Goal: Feedback & Contribution: Leave review/rating

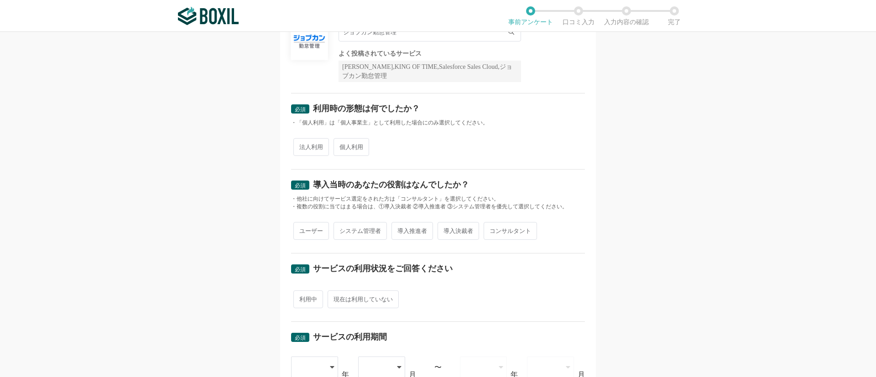
scroll to position [137, 0]
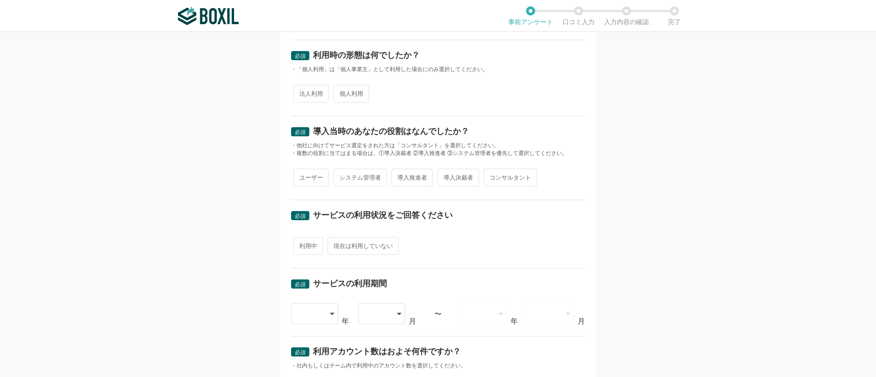
click at [312, 94] on span "法人利用" at bounding box center [311, 94] width 36 height 18
click at [301, 92] on input "法人利用" at bounding box center [299, 89] width 6 height 6
radio input "true"
click at [309, 175] on span "ユーザー" at bounding box center [311, 178] width 36 height 18
click at [301, 175] on input "ユーザー" at bounding box center [299, 173] width 6 height 6
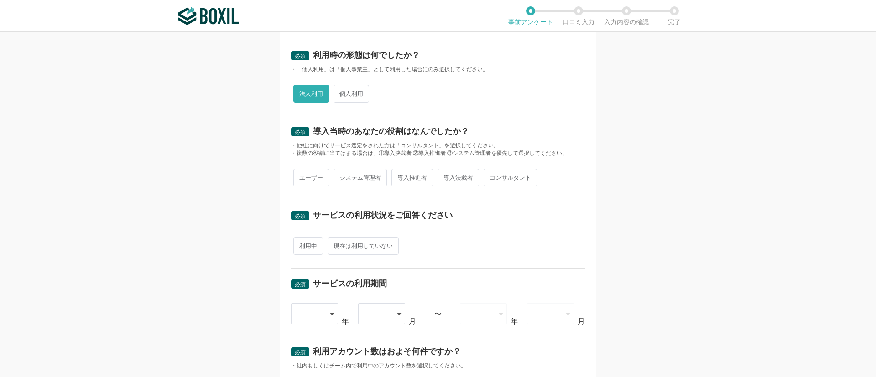
radio input "true"
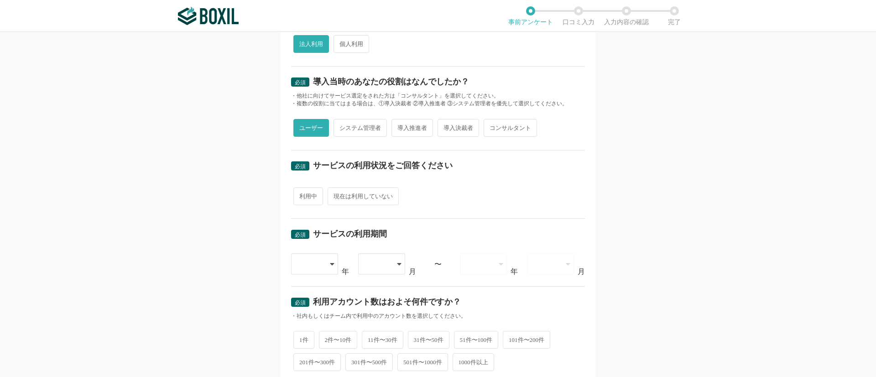
scroll to position [205, 0]
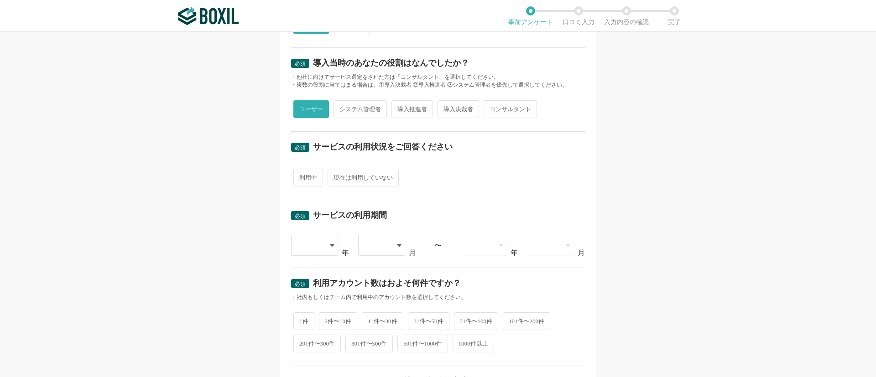
click at [405, 113] on span "導入推進者" at bounding box center [412, 109] width 42 height 18
click at [400, 108] on input "導入推進者" at bounding box center [397, 105] width 6 height 6
radio input "true"
click at [317, 113] on span "ユーザー" at bounding box center [311, 109] width 36 height 18
click at [301, 108] on input "ユーザー" at bounding box center [299, 105] width 6 height 6
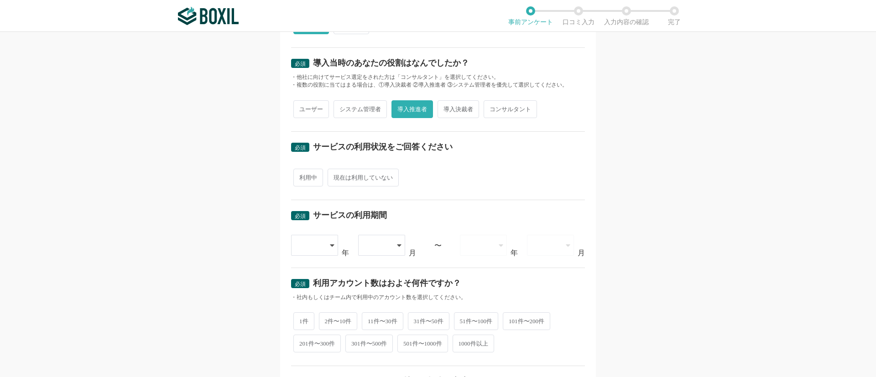
radio input "true"
radio input "false"
click at [311, 182] on span "利用中" at bounding box center [308, 178] width 30 height 18
click at [301, 176] on input "利用中" at bounding box center [299, 173] width 6 height 6
radio input "true"
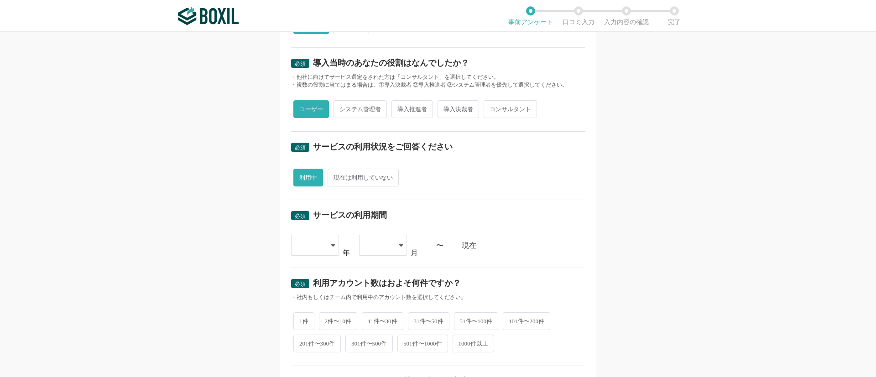
scroll to position [342, 0]
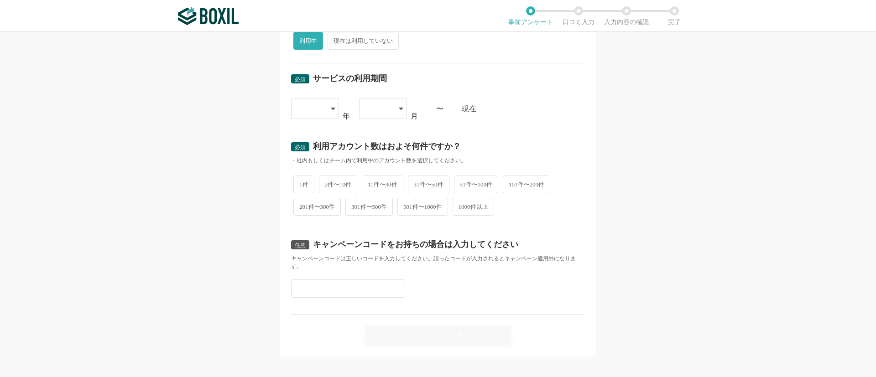
drag, startPoint x: 323, startPoint y: 105, endPoint x: 314, endPoint y: 137, distance: 33.1
click at [322, 105] on div at bounding box center [315, 108] width 48 height 21
click at [313, 143] on li "2015" at bounding box center [315, 135] width 48 height 22
click at [374, 110] on div at bounding box center [378, 109] width 27 height 20
click at [380, 143] on li "01" at bounding box center [383, 135] width 48 height 22
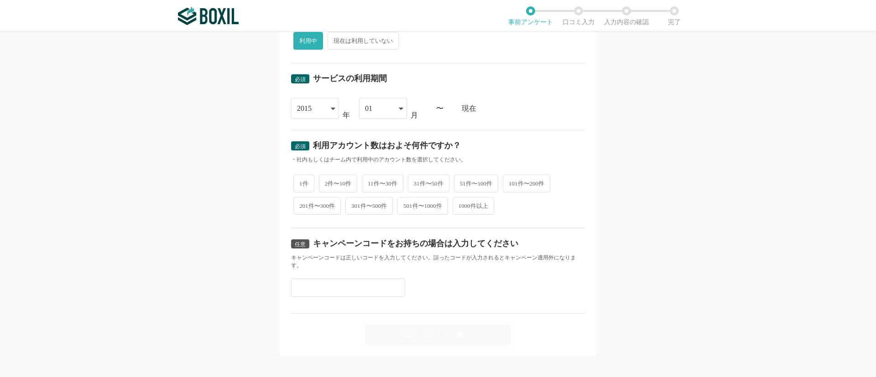
click at [462, 107] on div "現在" at bounding box center [523, 108] width 123 height 7
click at [345, 182] on span "2件〜10件" at bounding box center [338, 184] width 39 height 18
click at [327, 182] on input "2件〜10件" at bounding box center [324, 179] width 6 height 6
radio input "true"
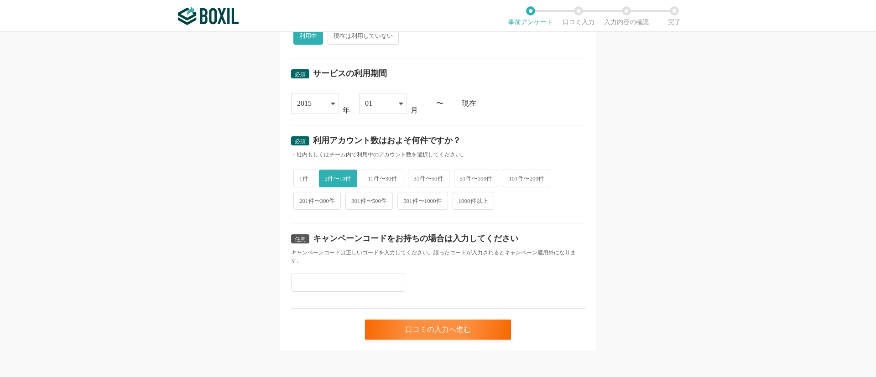
scroll to position [350, 0]
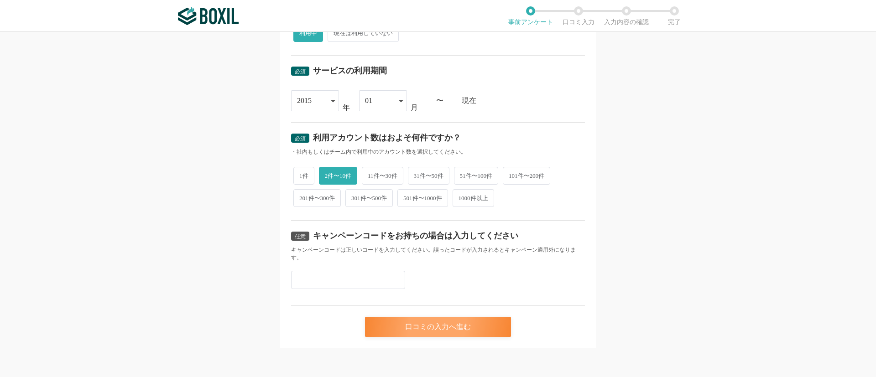
click at [417, 328] on div "口コミの入力へ進む" at bounding box center [438, 327] width 146 height 20
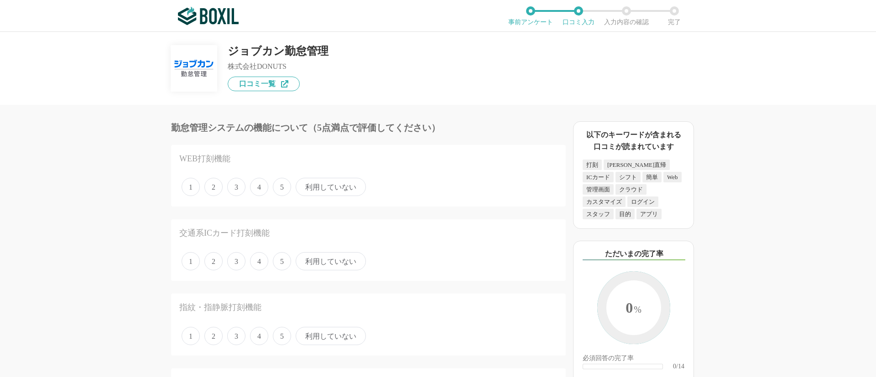
click at [281, 192] on span "5" at bounding box center [282, 187] width 18 height 18
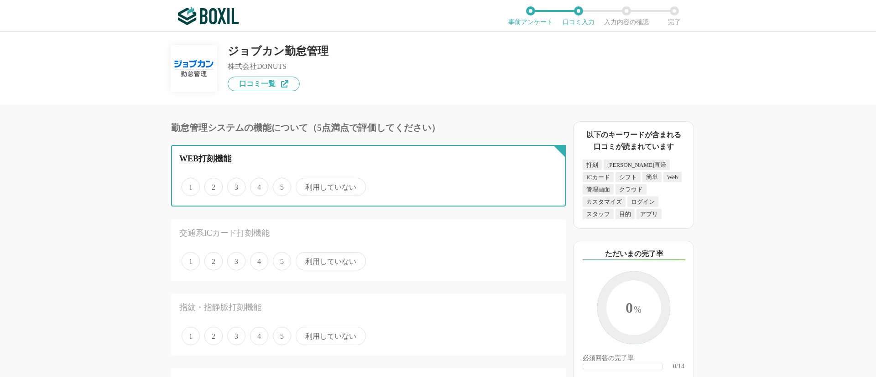
click at [281, 185] on input "5" at bounding box center [278, 182] width 6 height 6
radio input "true"
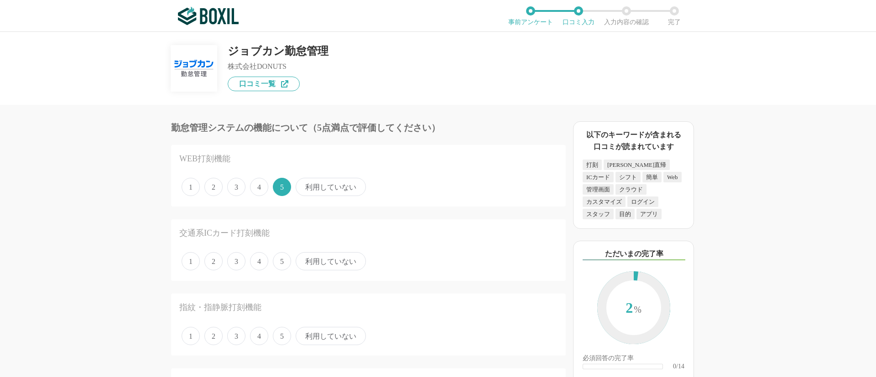
drag, startPoint x: 333, startPoint y: 265, endPoint x: 349, endPoint y: 211, distance: 56.7
click at [333, 265] on span "利用していない" at bounding box center [331, 261] width 70 height 18
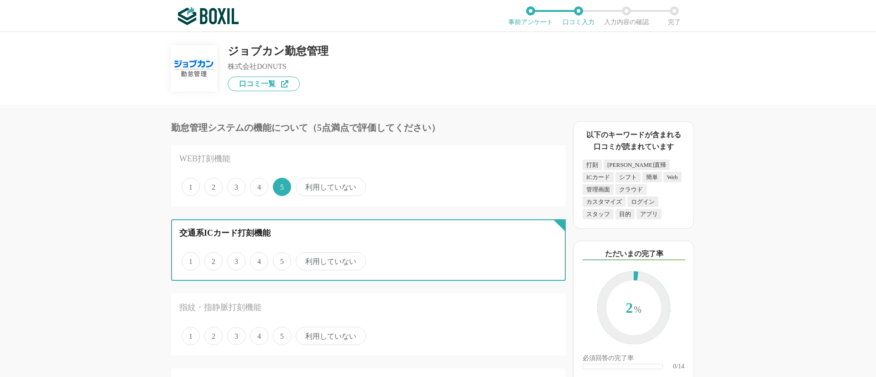
click at [304, 260] on input "利用していない" at bounding box center [301, 257] width 6 height 6
radio input "true"
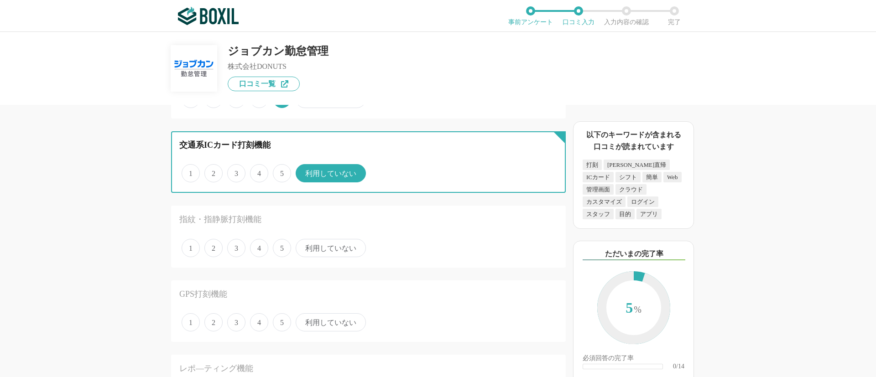
scroll to position [137, 0]
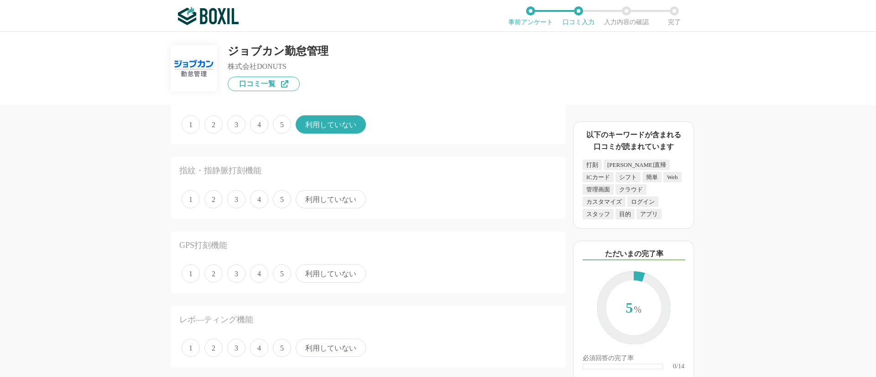
click at [339, 197] on span "利用していない" at bounding box center [331, 199] width 70 height 18
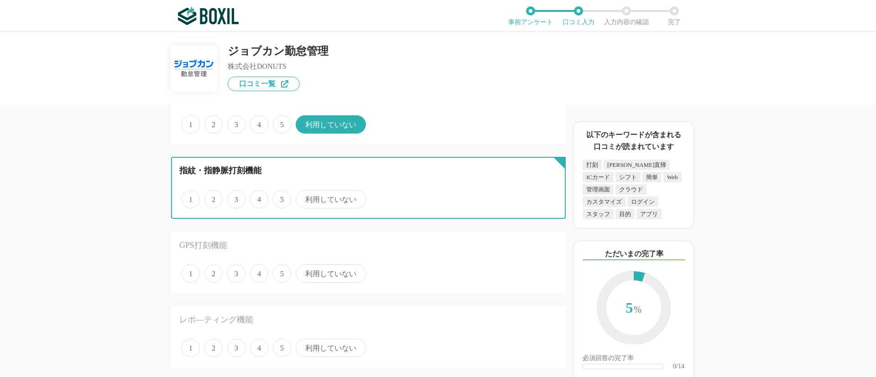
click at [304, 197] on input "利用していない" at bounding box center [301, 195] width 6 height 6
radio input "true"
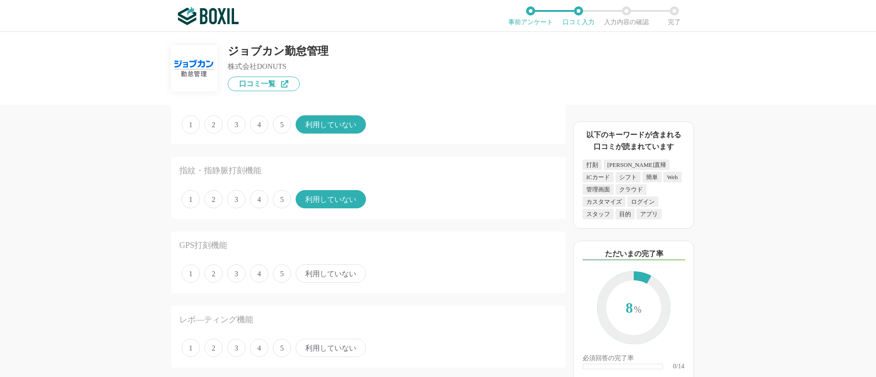
click at [345, 272] on span "利用していない" at bounding box center [331, 274] width 70 height 18
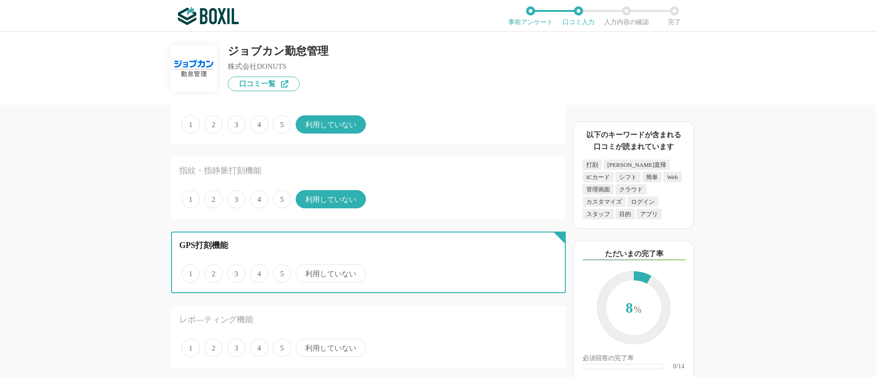
click at [304, 272] on input "利用していない" at bounding box center [301, 269] width 6 height 6
radio input "true"
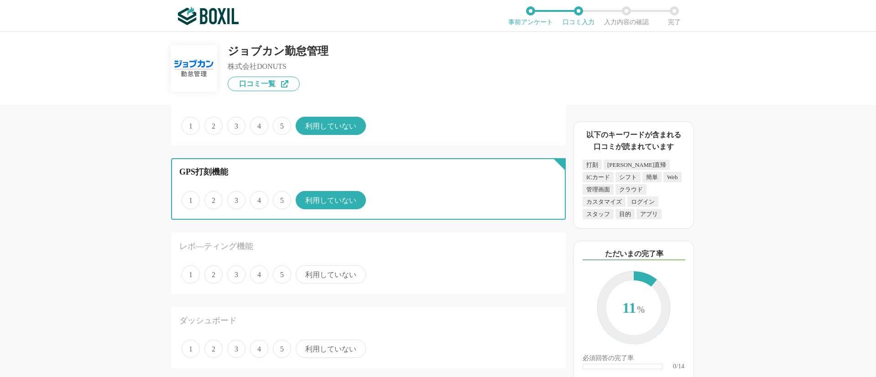
scroll to position [274, 0]
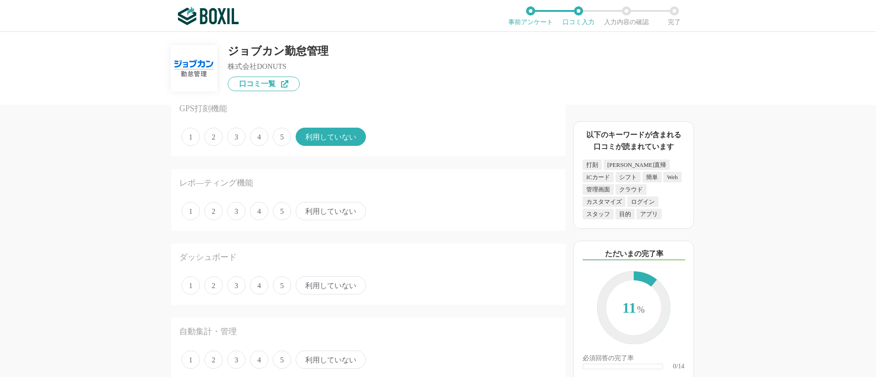
click at [344, 216] on span "利用していない" at bounding box center [331, 211] width 70 height 18
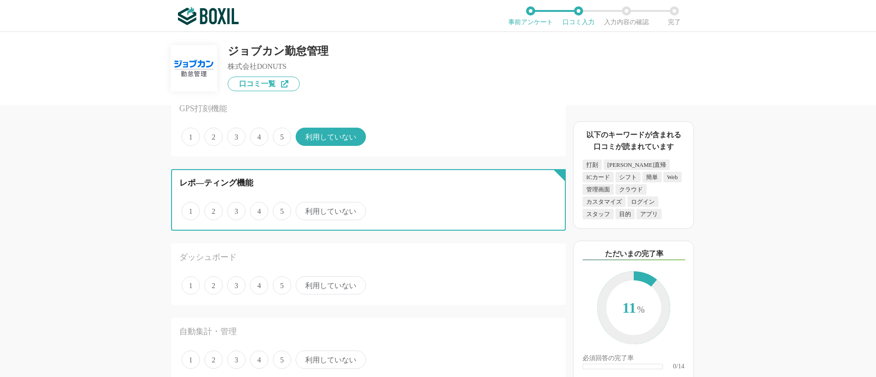
click at [304, 209] on input "利用していない" at bounding box center [301, 206] width 6 height 6
radio input "true"
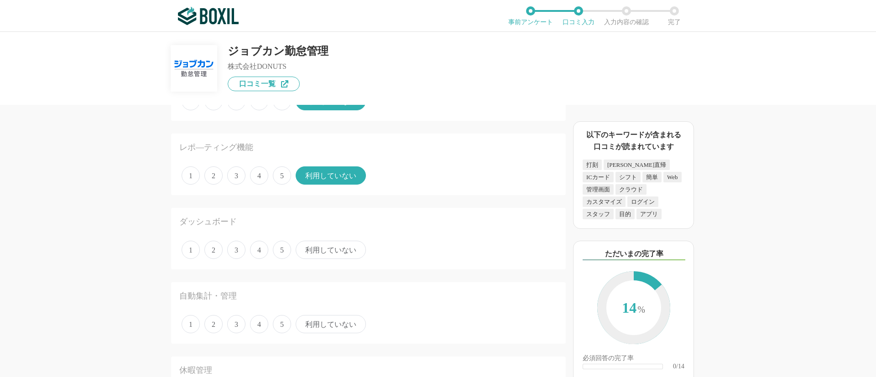
scroll to position [410, 0]
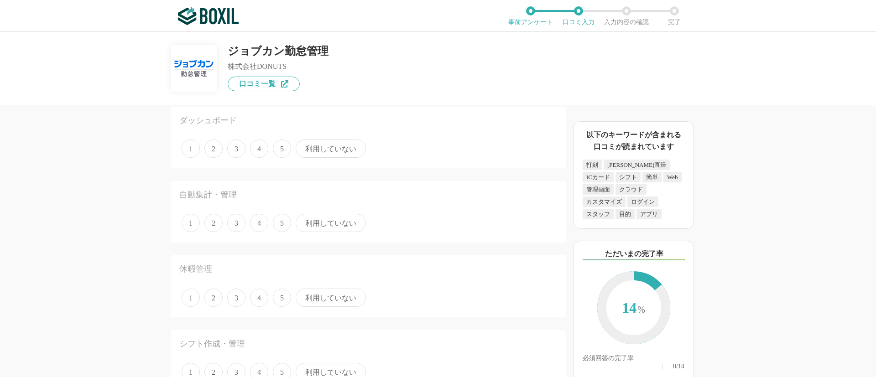
click at [340, 145] on span "利用していない" at bounding box center [331, 149] width 70 height 18
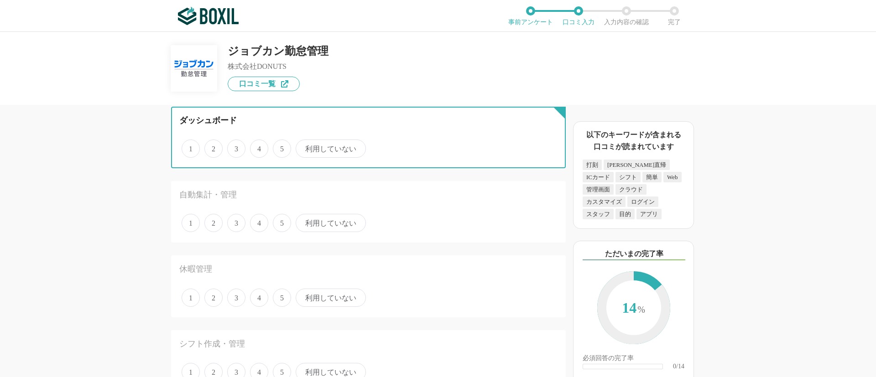
click at [304, 145] on input "利用していない" at bounding box center [301, 144] width 6 height 6
radio input "true"
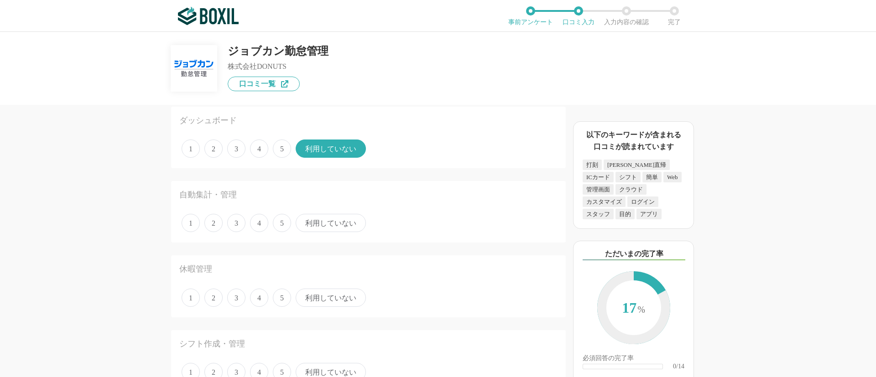
click at [336, 229] on span "利用していない" at bounding box center [331, 223] width 70 height 18
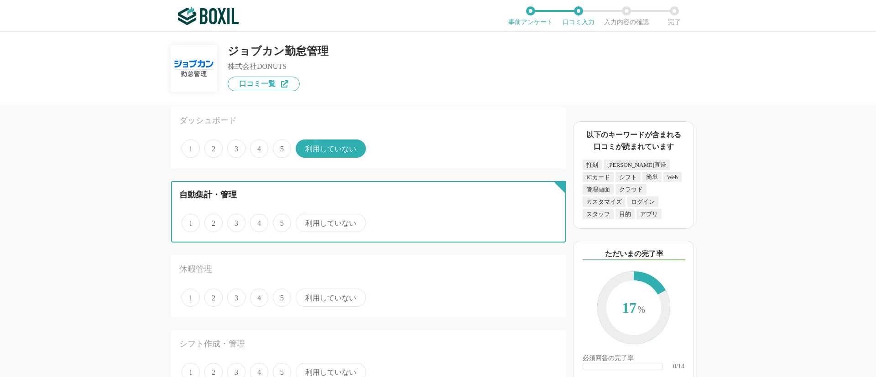
click at [304, 221] on input "利用していない" at bounding box center [301, 218] width 6 height 6
radio input "true"
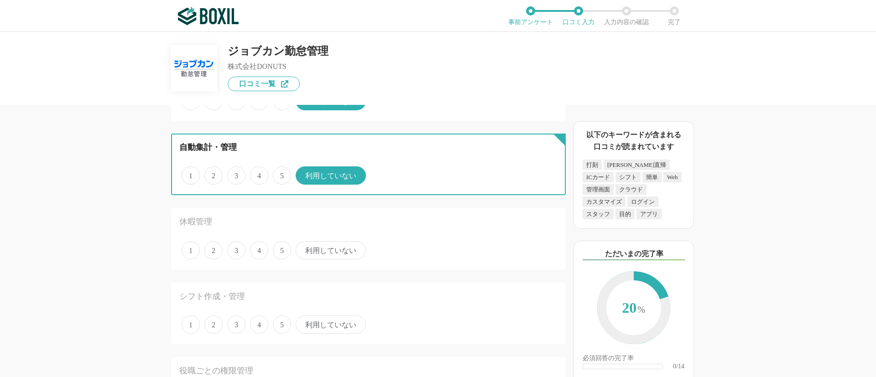
scroll to position [479, 0]
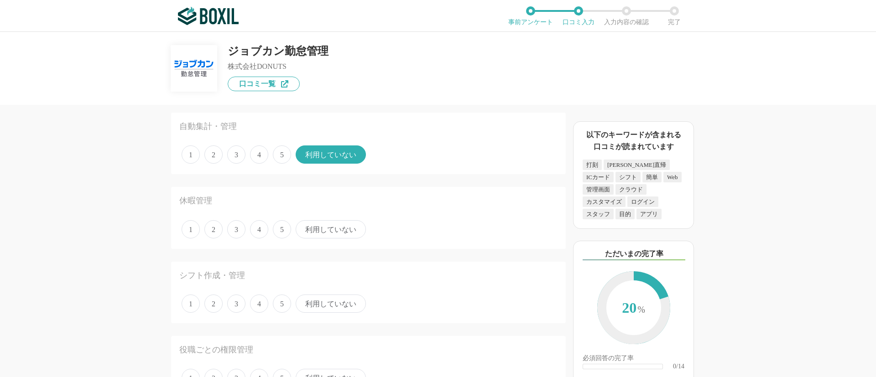
click at [331, 223] on span "利用していない" at bounding box center [331, 229] width 70 height 18
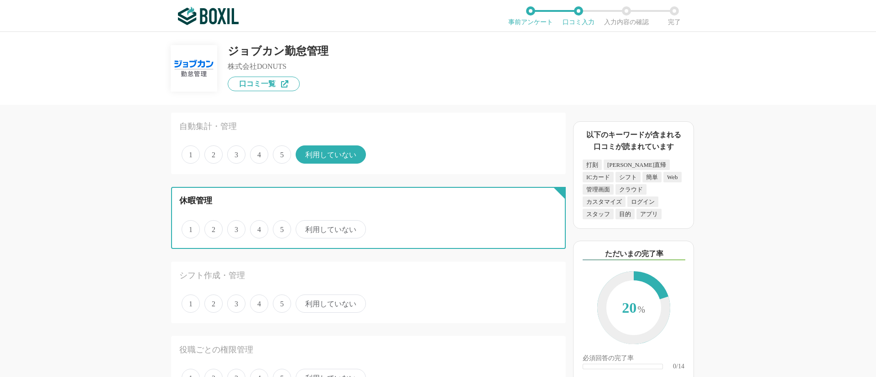
click at [304, 223] on input "利用していない" at bounding box center [301, 225] width 6 height 6
radio input "true"
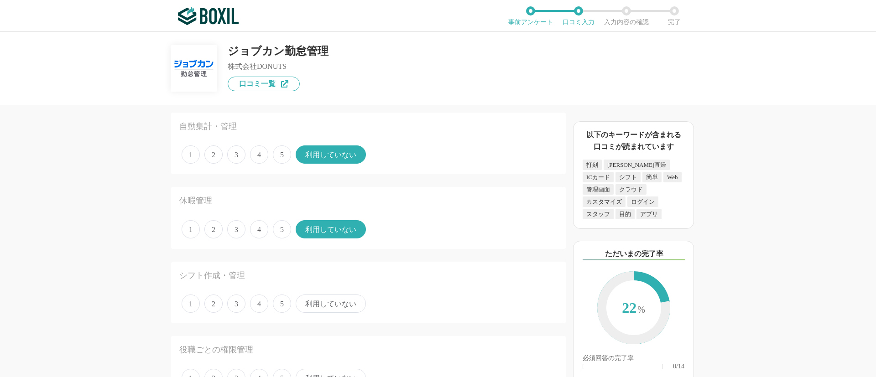
click at [342, 306] on span "利用していない" at bounding box center [331, 304] width 70 height 18
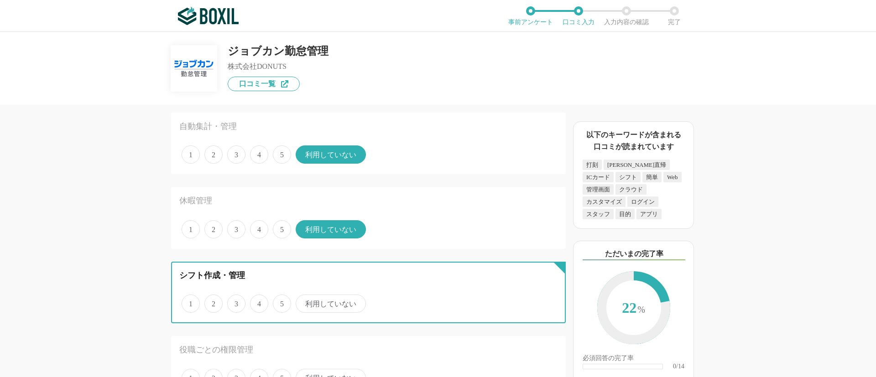
click at [304, 302] on input "利用していない" at bounding box center [301, 299] width 6 height 6
radio input "true"
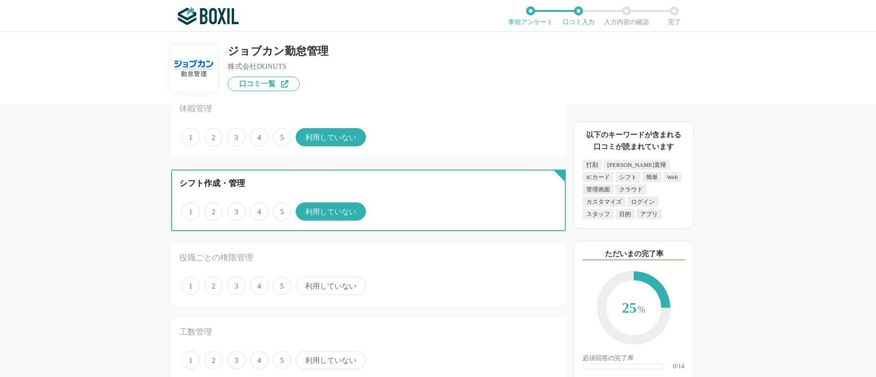
scroll to position [616, 0]
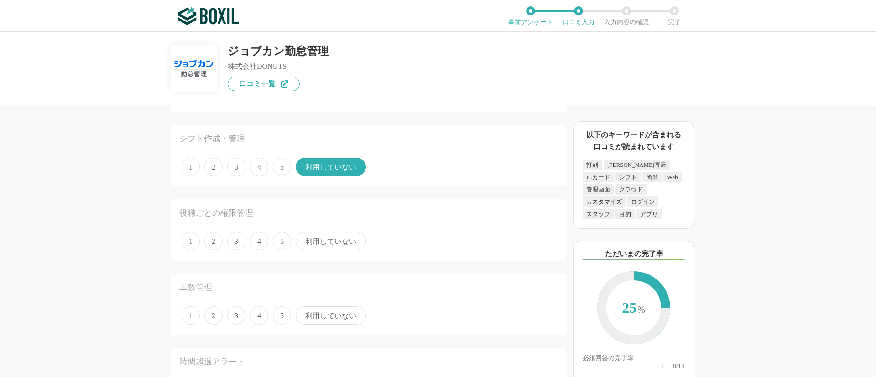
click at [335, 239] on span "利用していない" at bounding box center [331, 241] width 70 height 18
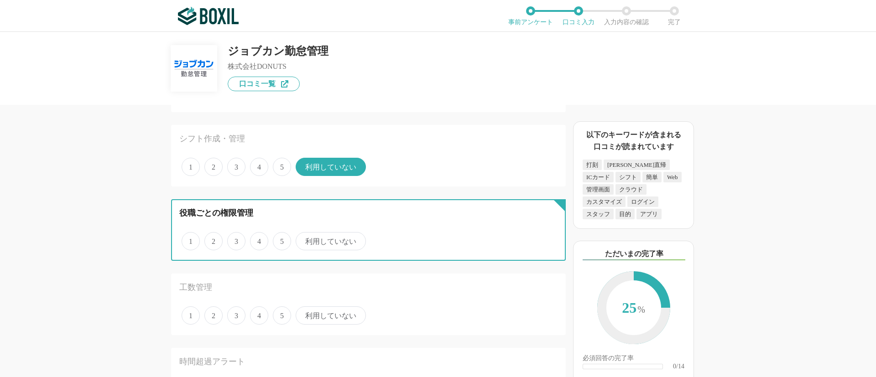
click at [304, 239] on input "利用していない" at bounding box center [301, 237] width 6 height 6
radio input "true"
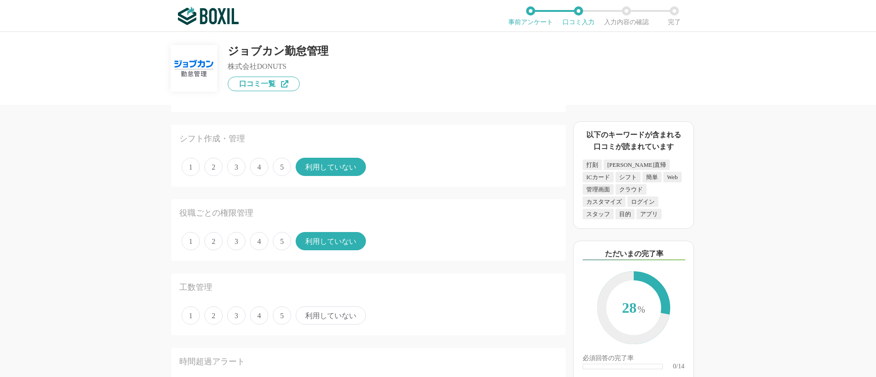
click at [332, 313] on span "利用していない" at bounding box center [331, 316] width 70 height 18
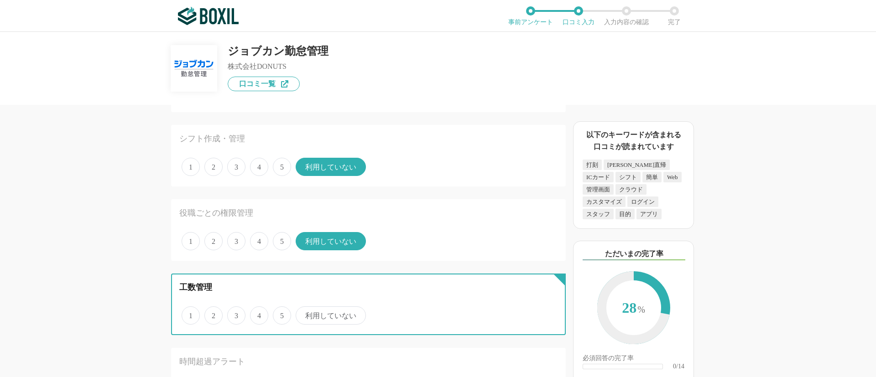
click at [304, 313] on input "利用していない" at bounding box center [301, 311] width 6 height 6
radio input "true"
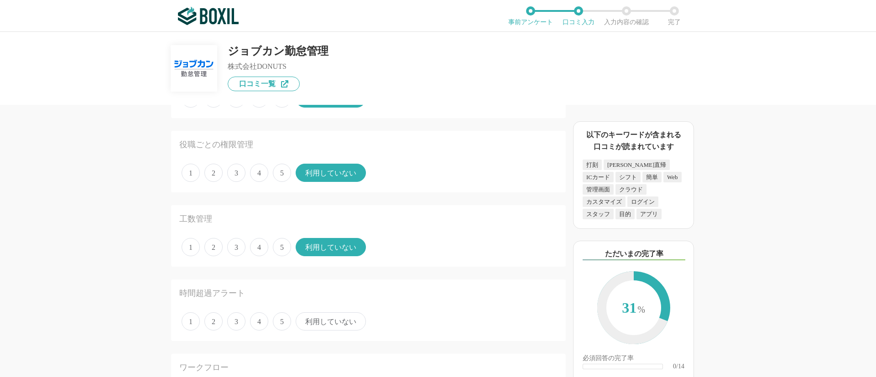
click at [330, 327] on span "利用していない" at bounding box center [331, 321] width 70 height 18
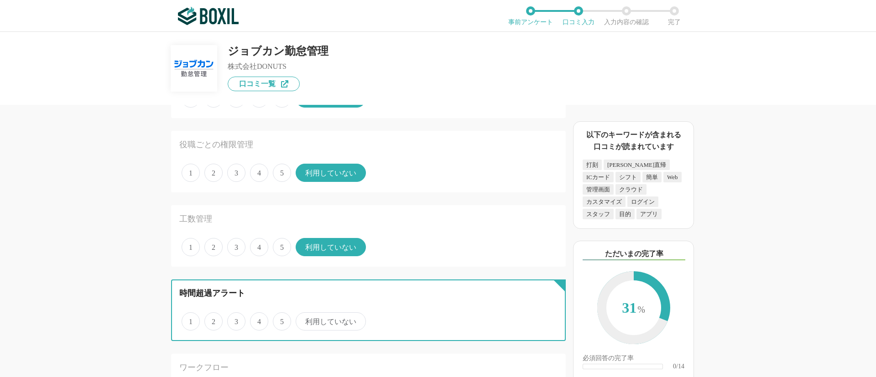
click at [304, 320] on input "利用していない" at bounding box center [301, 317] width 6 height 6
radio input "true"
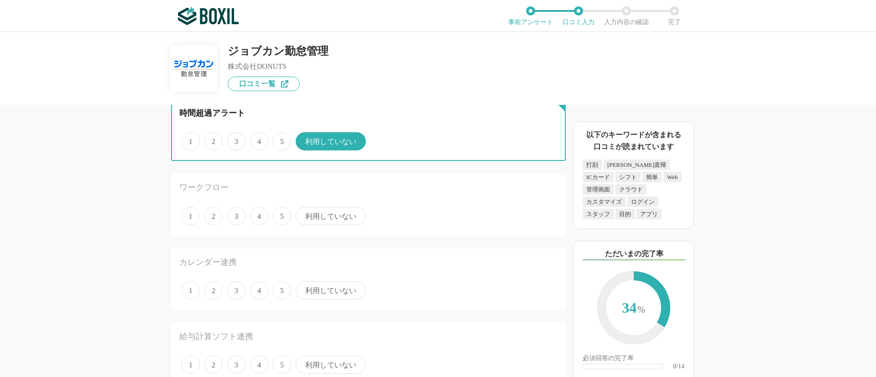
scroll to position [889, 0]
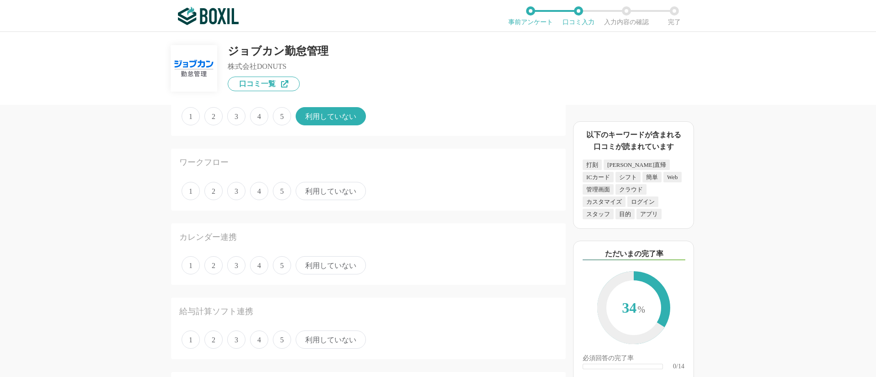
click at [328, 192] on span "利用していない" at bounding box center [331, 191] width 70 height 18
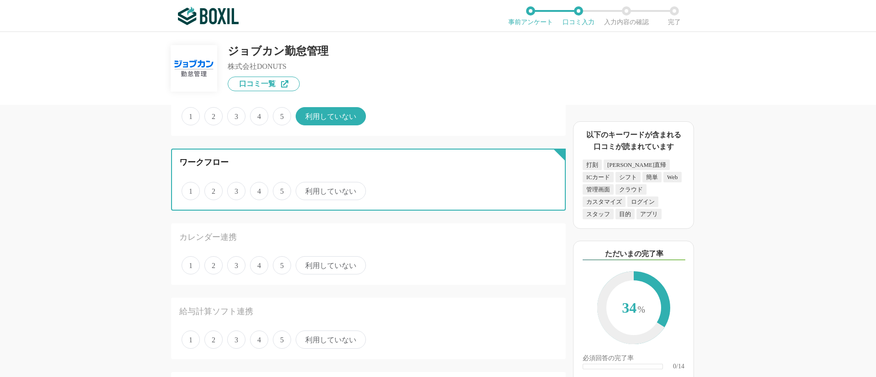
click at [304, 189] on input "利用していない" at bounding box center [301, 186] width 6 height 6
radio input "true"
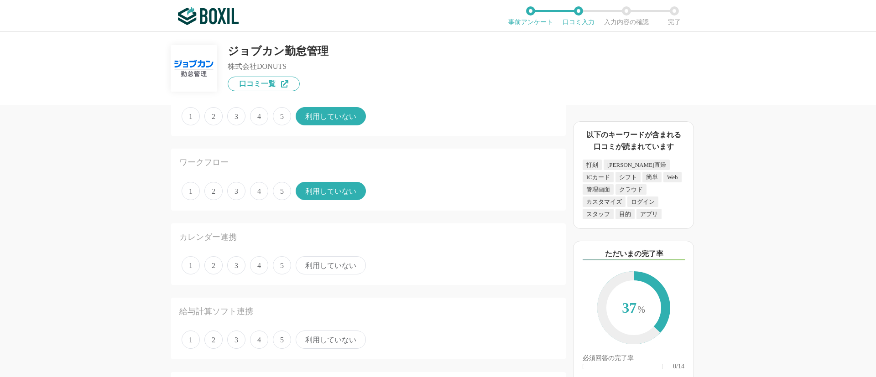
click at [338, 277] on div "カレンダー連携 1 2 3 4 5 利用していない" at bounding box center [368, 254] width 395 height 62
click at [333, 271] on span "利用していない" at bounding box center [331, 265] width 70 height 18
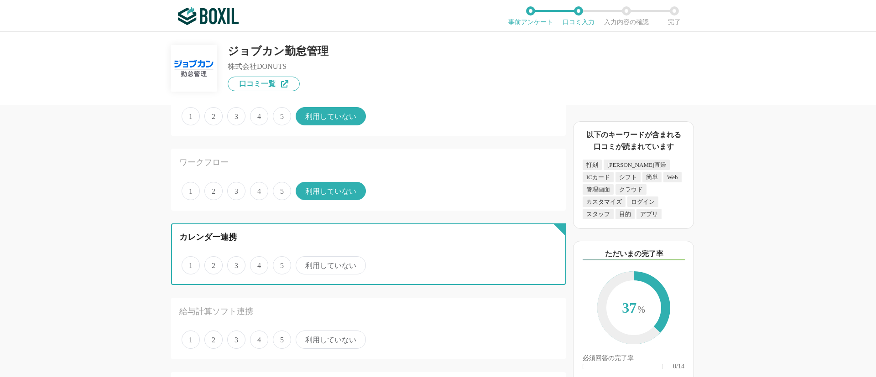
click at [304, 264] on input "利用していない" at bounding box center [301, 261] width 6 height 6
radio input "true"
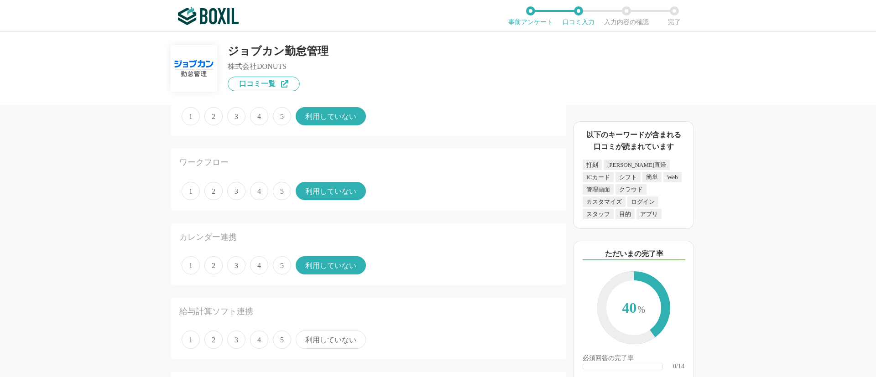
click at [336, 329] on div "1 2 3 4 5 利用していない" at bounding box center [368, 339] width 378 height 23
drag, startPoint x: 335, startPoint y: 336, endPoint x: 336, endPoint y: 324, distance: 11.9
click at [336, 336] on span "利用していない" at bounding box center [331, 340] width 70 height 18
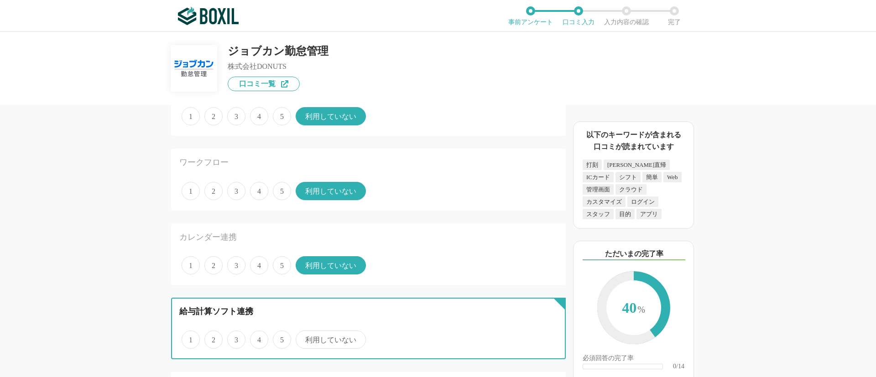
click at [304, 336] on input "利用していない" at bounding box center [301, 335] width 6 height 6
radio input "true"
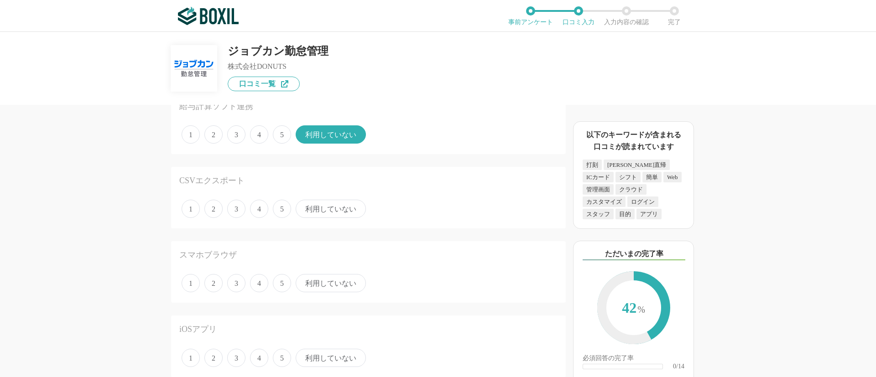
click at [323, 208] on span "利用していない" at bounding box center [331, 209] width 70 height 18
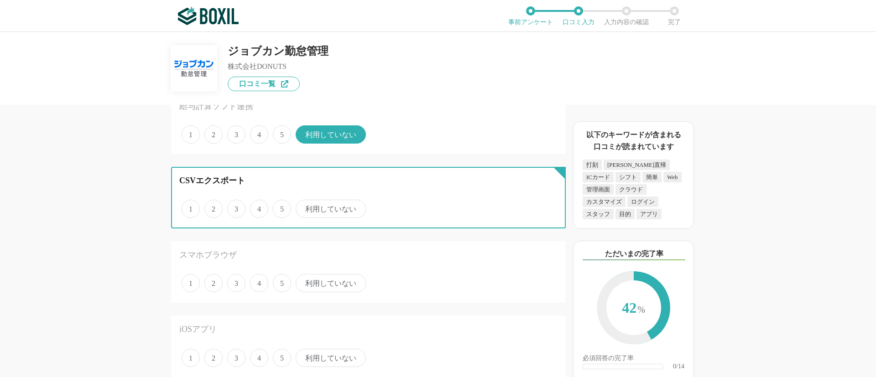
click at [304, 207] on input "利用していない" at bounding box center [301, 204] width 6 height 6
radio input "true"
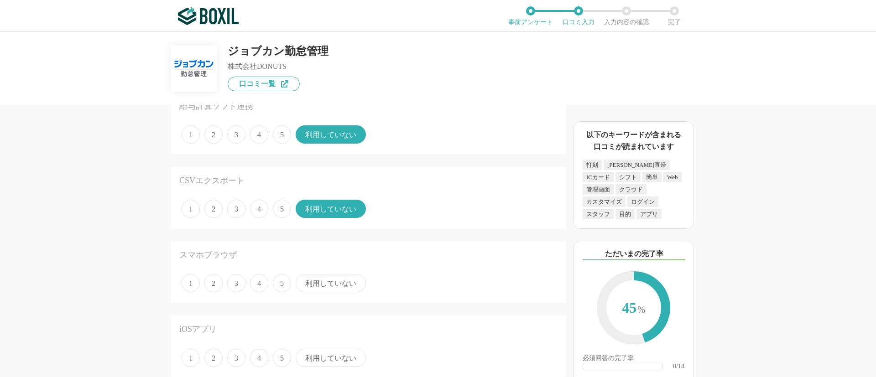
click at [329, 289] on span "利用していない" at bounding box center [331, 283] width 70 height 18
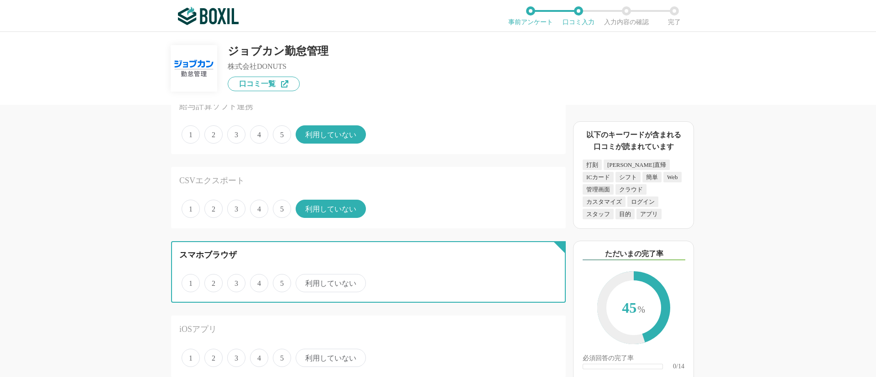
click at [304, 281] on input "利用していない" at bounding box center [301, 278] width 6 height 6
radio input "true"
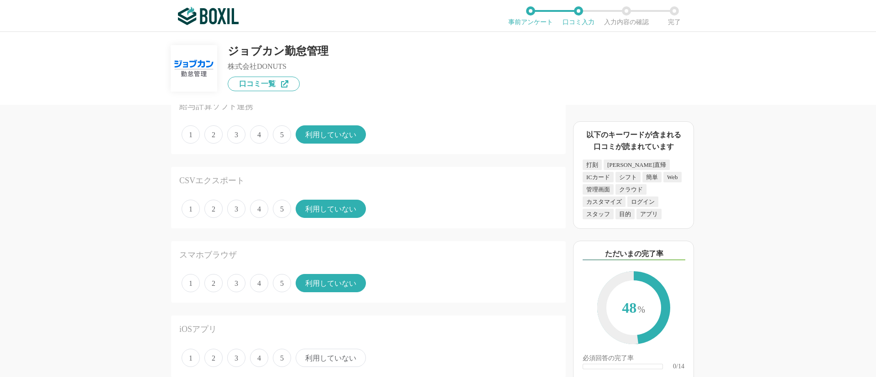
drag, startPoint x: 338, startPoint y: 358, endPoint x: 337, endPoint y: 325, distance: 32.9
click at [338, 358] on span "利用していない" at bounding box center [331, 358] width 70 height 18
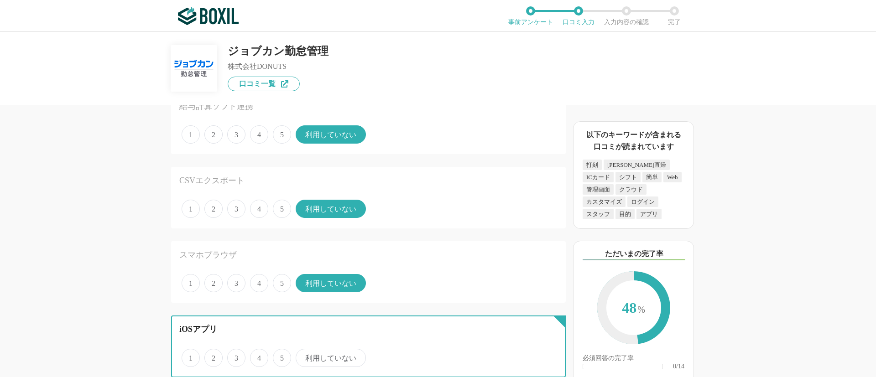
click at [304, 356] on input "利用していない" at bounding box center [301, 353] width 6 height 6
radio input "true"
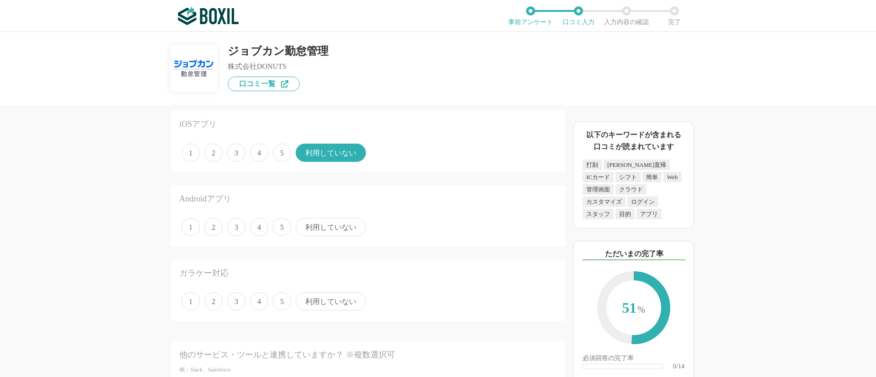
click at [333, 223] on span "利用していない" at bounding box center [331, 227] width 70 height 18
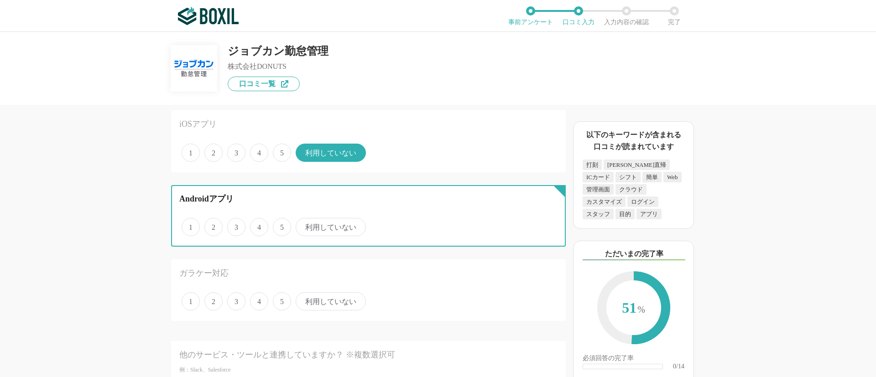
click at [304, 223] on input "利用していない" at bounding box center [301, 222] width 6 height 6
radio input "true"
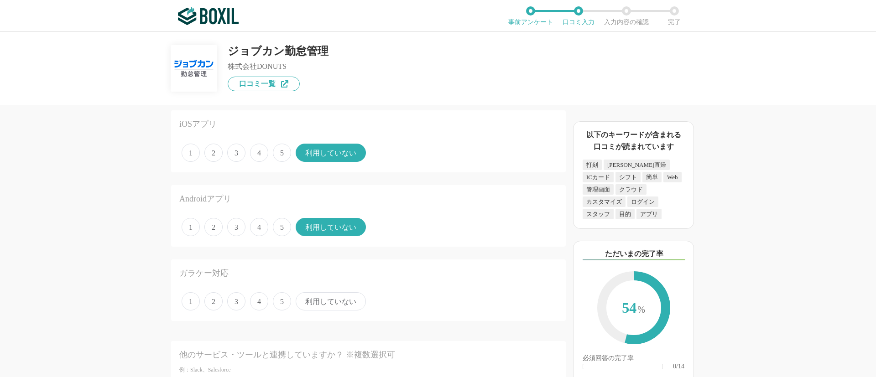
click at [339, 301] on span "利用していない" at bounding box center [331, 301] width 70 height 18
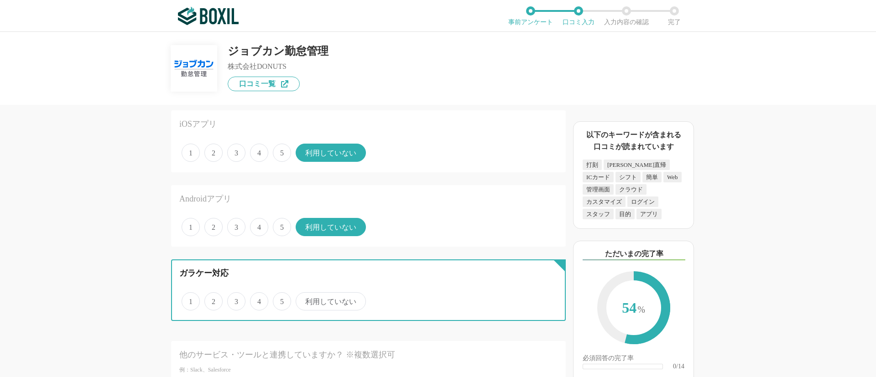
click at [304, 300] on input "利用していない" at bounding box center [301, 297] width 6 height 6
radio input "true"
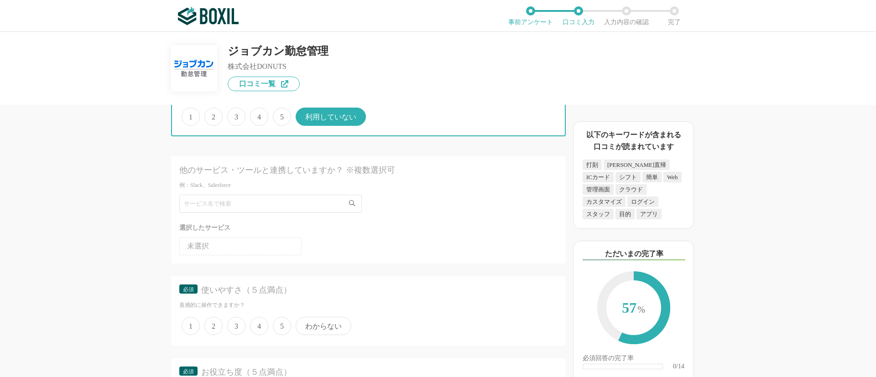
scroll to position [1505, 0]
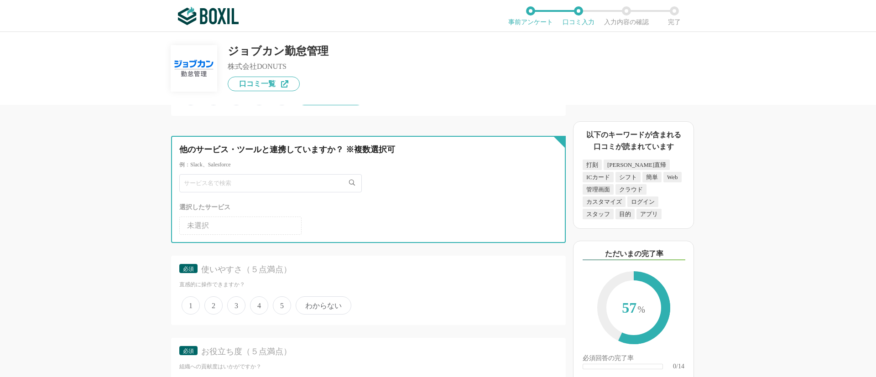
click at [267, 183] on input "text" at bounding box center [270, 183] width 182 height 18
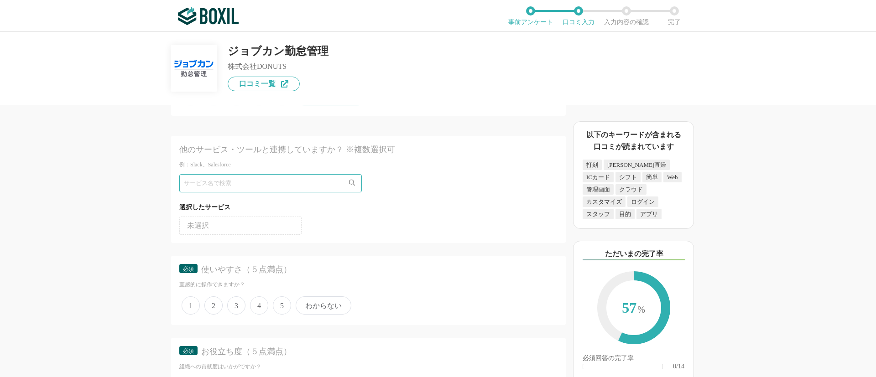
click at [228, 223] on li "未選択" at bounding box center [240, 226] width 122 height 18
click at [443, 211] on div "選択したサービス" at bounding box center [368, 207] width 378 height 11
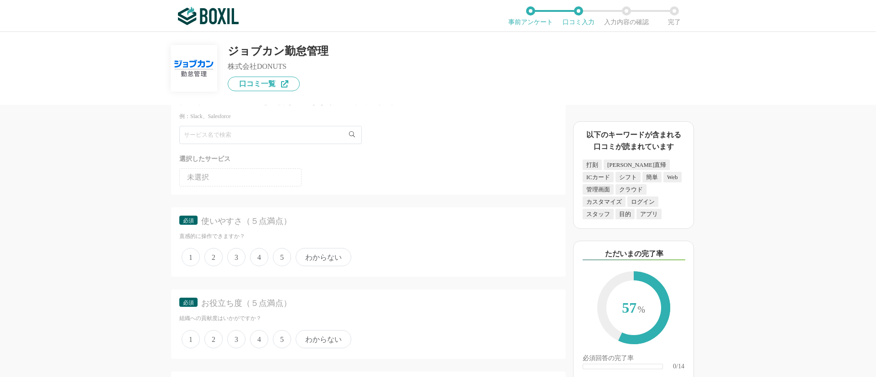
scroll to position [1574, 0]
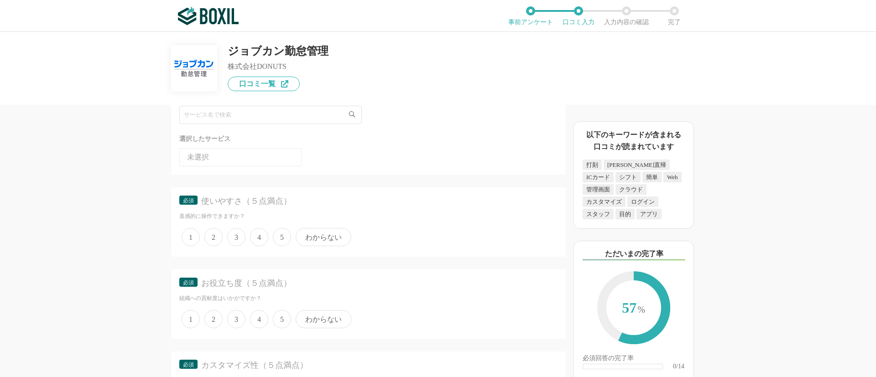
click at [317, 239] on span "わからない" at bounding box center [324, 237] width 56 height 18
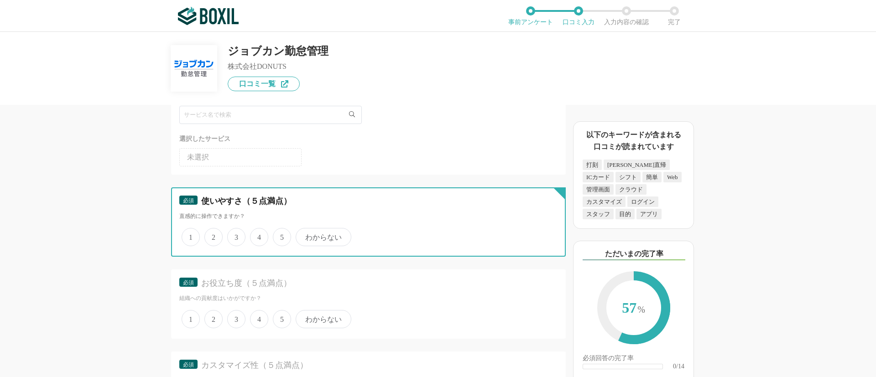
click at [304, 235] on input "わからない" at bounding box center [301, 232] width 6 height 6
radio input "true"
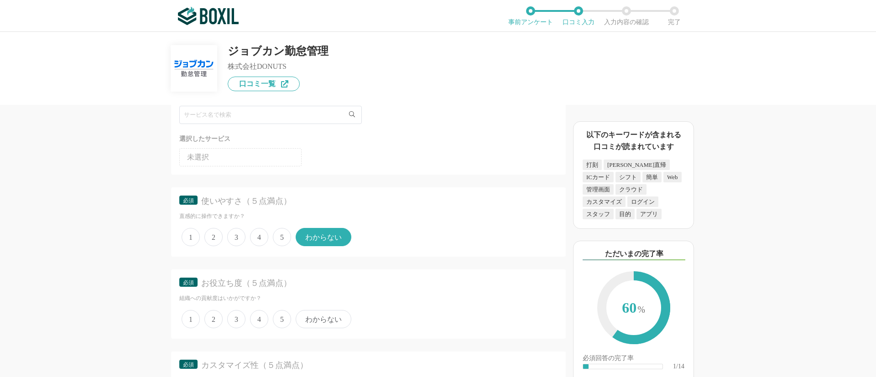
click at [320, 320] on span "わからない" at bounding box center [324, 319] width 56 height 18
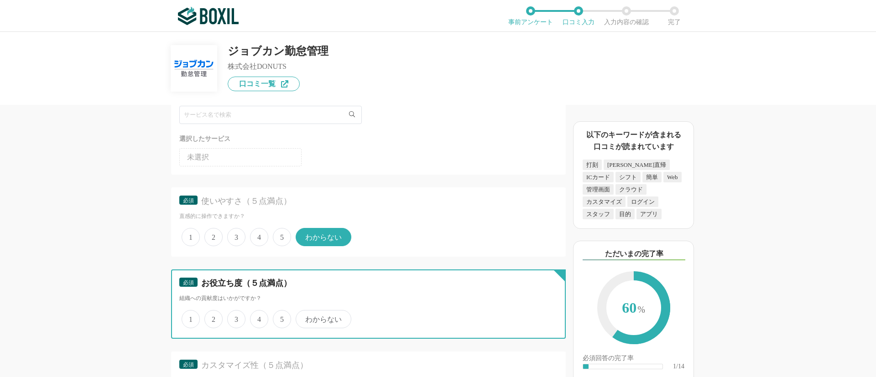
click at [304, 317] on input "わからない" at bounding box center [301, 315] width 6 height 6
radio input "true"
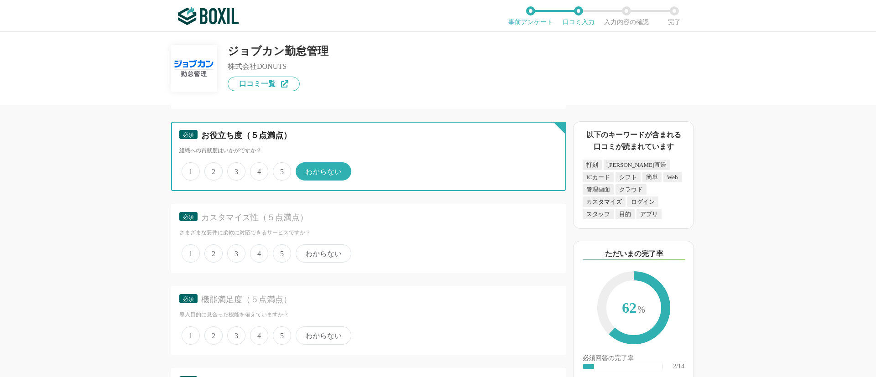
scroll to position [1779, 0]
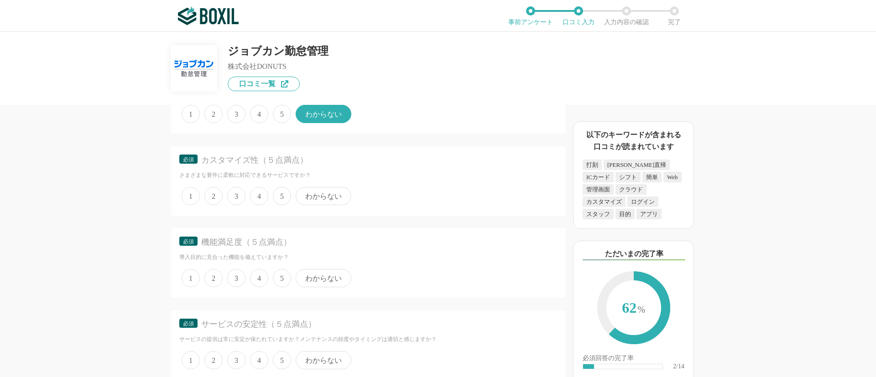
click at [326, 201] on span "わからない" at bounding box center [324, 196] width 56 height 18
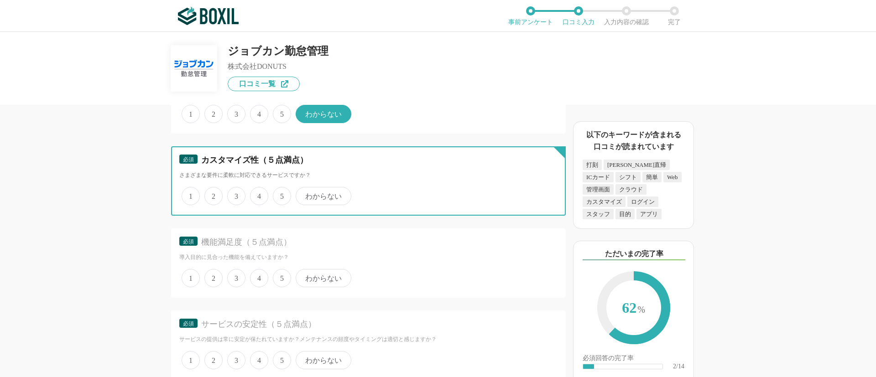
click at [304, 194] on input "わからない" at bounding box center [301, 191] width 6 height 6
radio input "true"
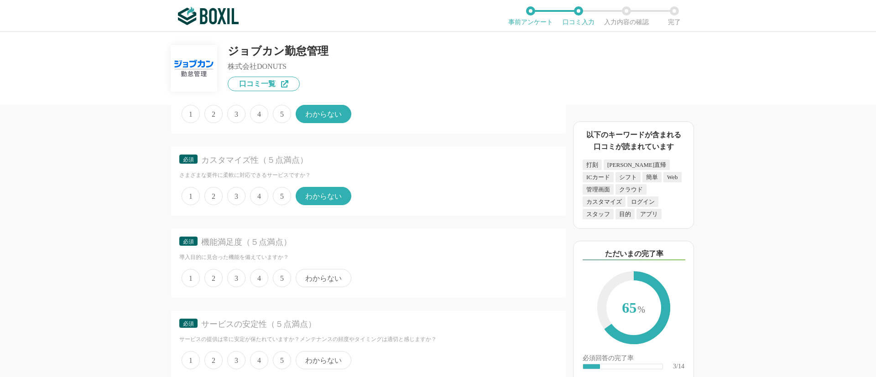
drag, startPoint x: 334, startPoint y: 276, endPoint x: 337, endPoint y: 222, distance: 54.8
click at [334, 276] on span "わからない" at bounding box center [324, 278] width 56 height 18
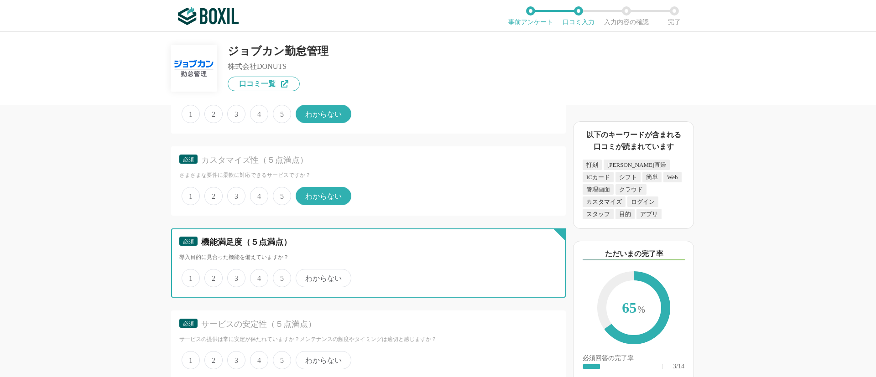
click at [304, 276] on input "わからない" at bounding box center [301, 273] width 6 height 6
radio input "true"
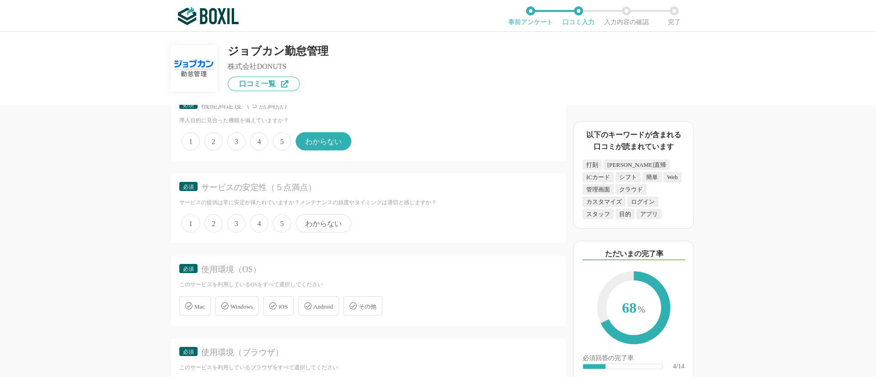
click at [330, 224] on span "わからない" at bounding box center [324, 223] width 56 height 18
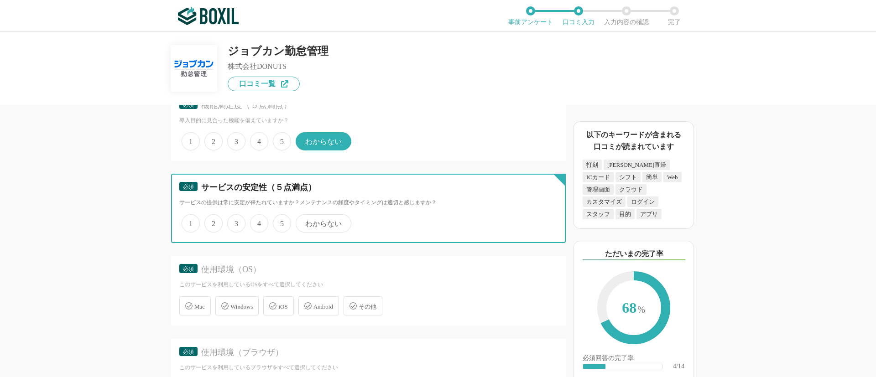
click at [304, 222] on input "わからない" at bounding box center [301, 219] width 6 height 6
radio input "true"
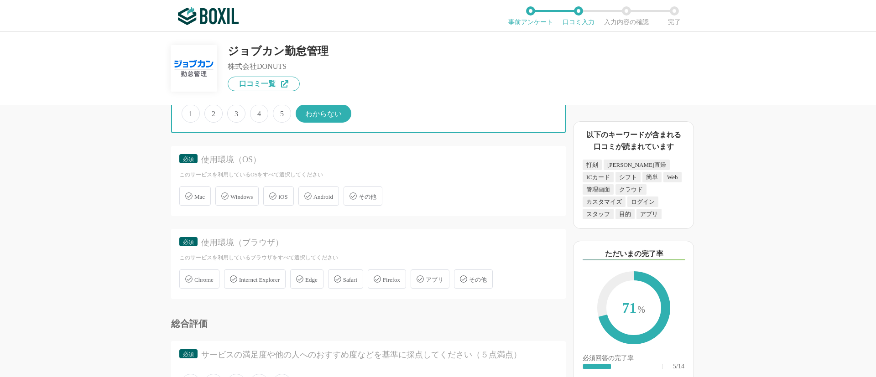
scroll to position [2052, 0]
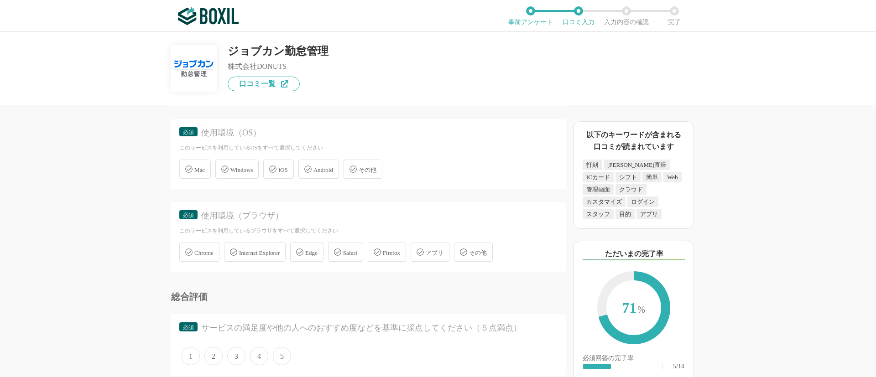
click at [368, 177] on div "その他" at bounding box center [362, 169] width 39 height 19
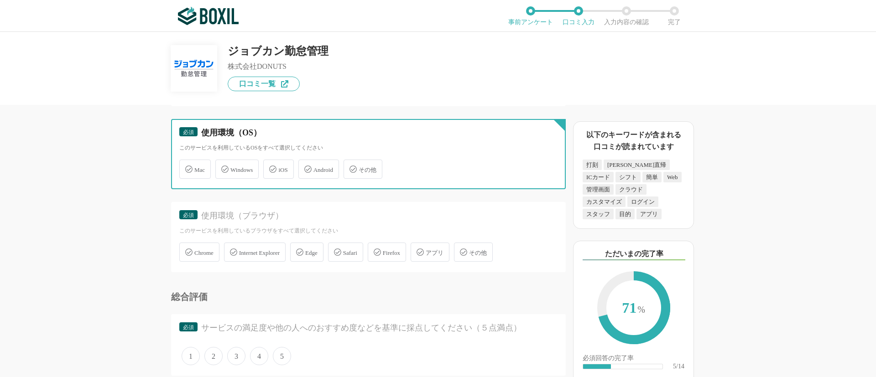
click at [351, 167] on input "その他" at bounding box center [348, 164] width 6 height 6
checkbox input "true"
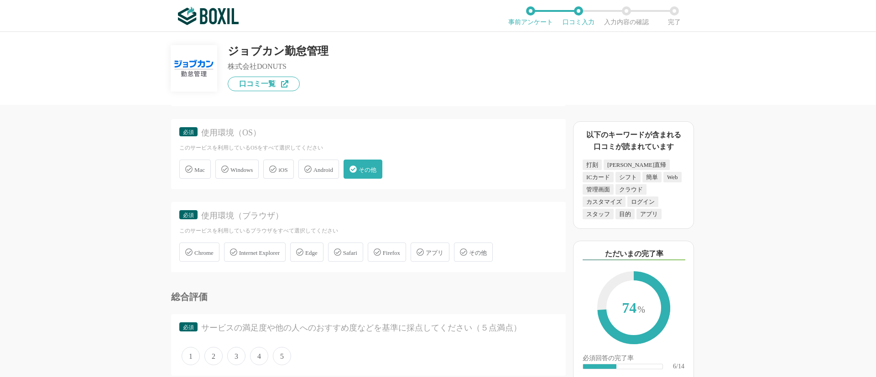
click at [487, 252] on span "その他" at bounding box center [478, 252] width 18 height 7
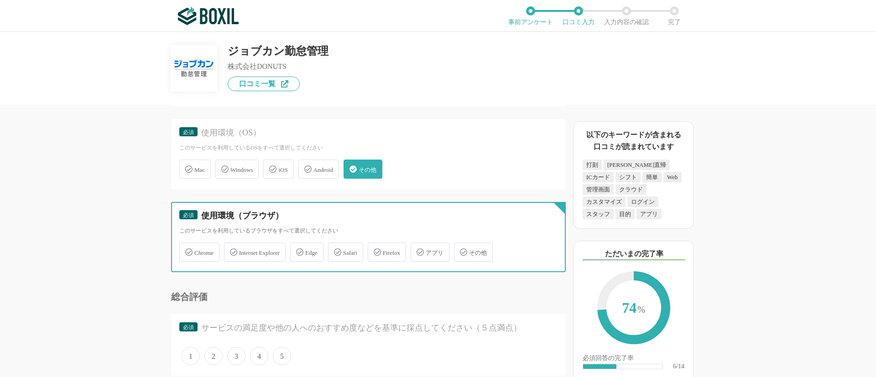
click at [462, 250] on input "その他" at bounding box center [459, 247] width 6 height 6
checkbox input "true"
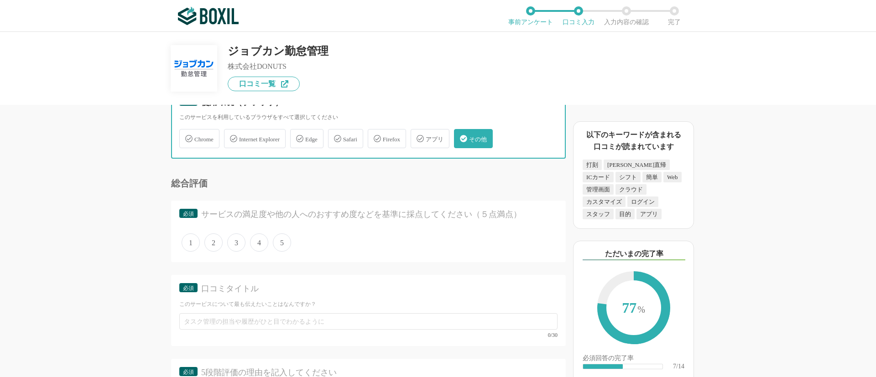
scroll to position [2258, 0]
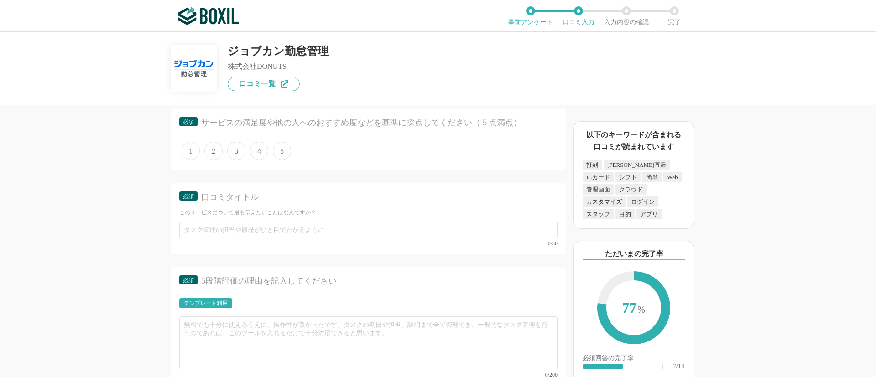
click at [285, 152] on span "5" at bounding box center [282, 151] width 18 height 18
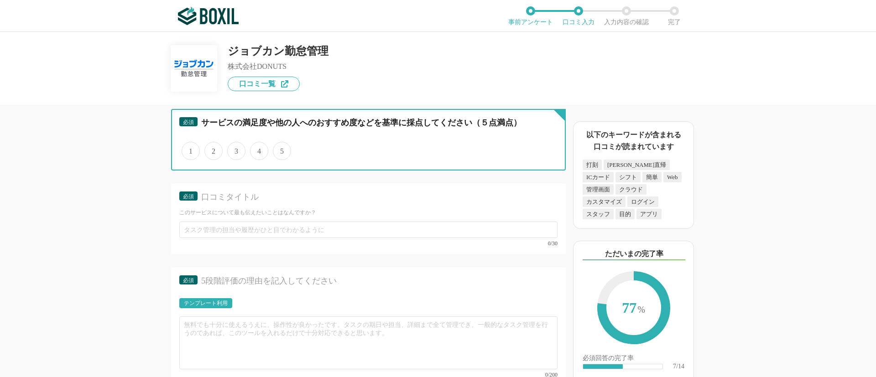
click at [281, 149] on input "5" at bounding box center [278, 146] width 6 height 6
radio input "true"
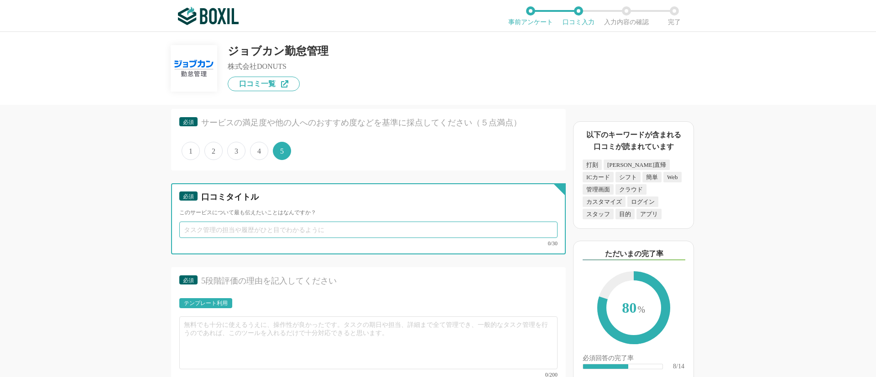
click at [303, 231] on input "text" at bounding box center [368, 230] width 378 height 16
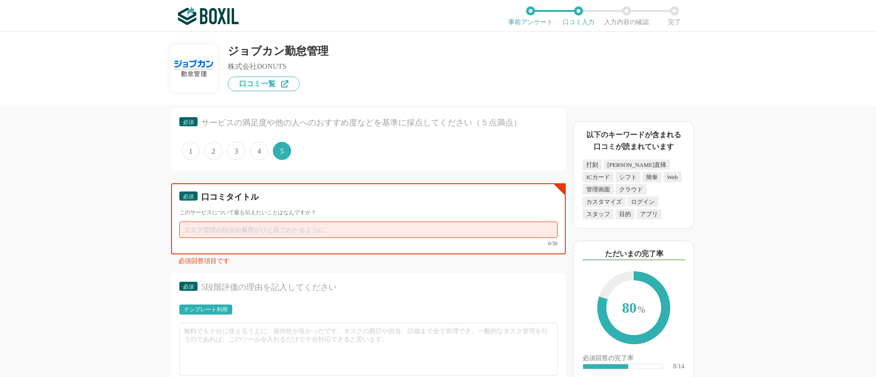
click at [270, 231] on input "text" at bounding box center [368, 230] width 378 height 16
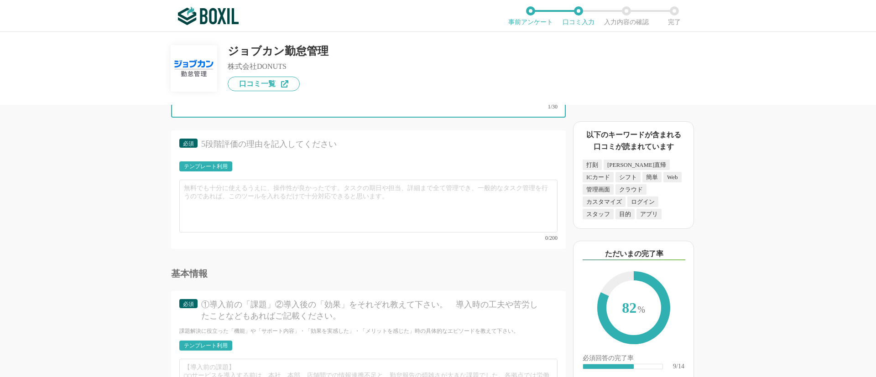
scroll to position [2379, 0]
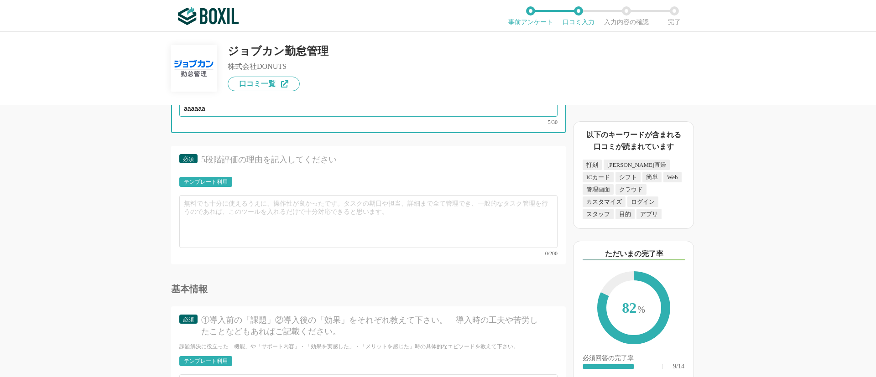
type input "aaaaaa"
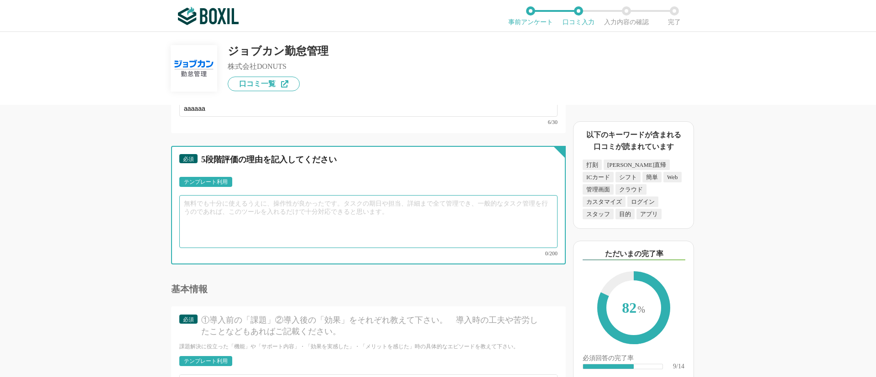
click at [265, 222] on textarea at bounding box center [368, 221] width 378 height 53
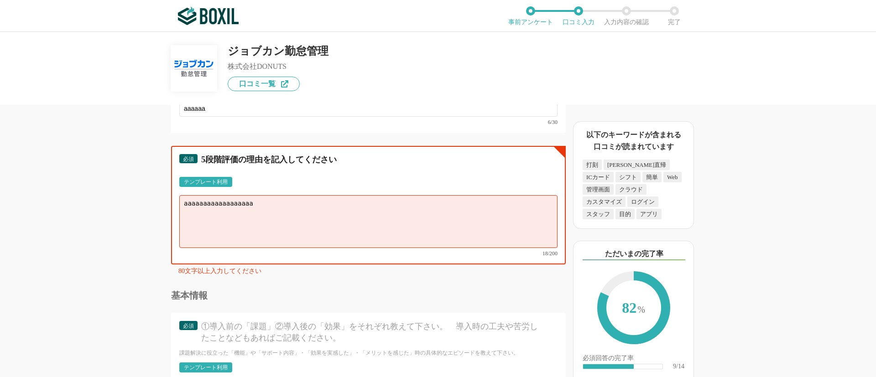
type textarea "aaaaaaaaaaaaaaaaaa"
click at [154, 218] on div "勤怠管理システムの機能について（5点満点で評価してください） WEB打刻機能 1 2 3 4 5 利用していない 交通系ICカード打刻機能 1 2 3 4 5…" at bounding box center [337, 241] width 456 height 272
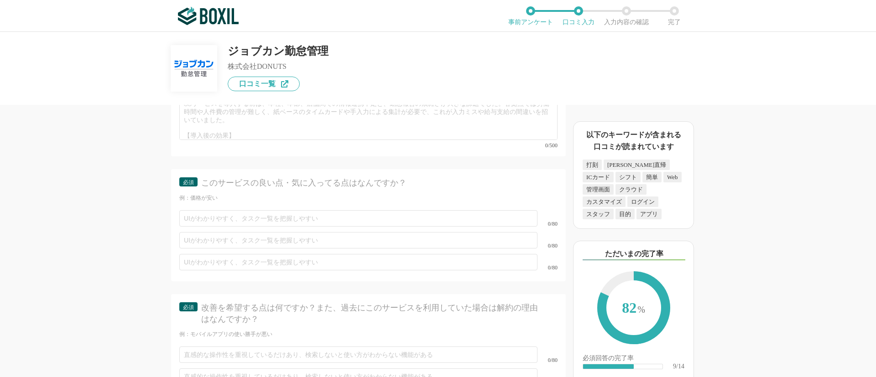
scroll to position [2653, 0]
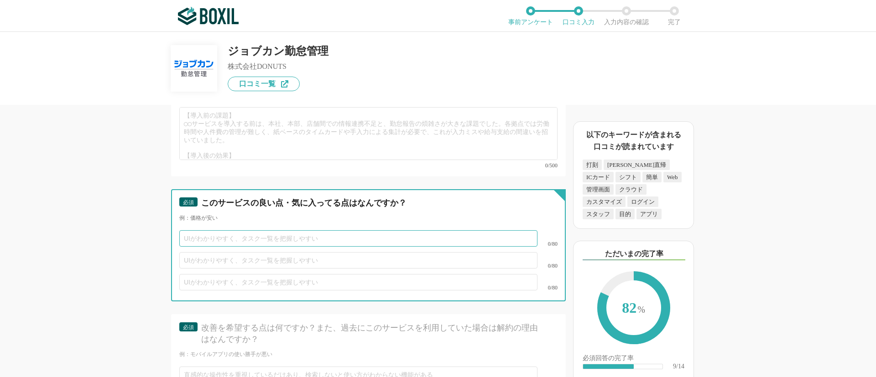
click at [260, 230] on input "text" at bounding box center [358, 238] width 358 height 16
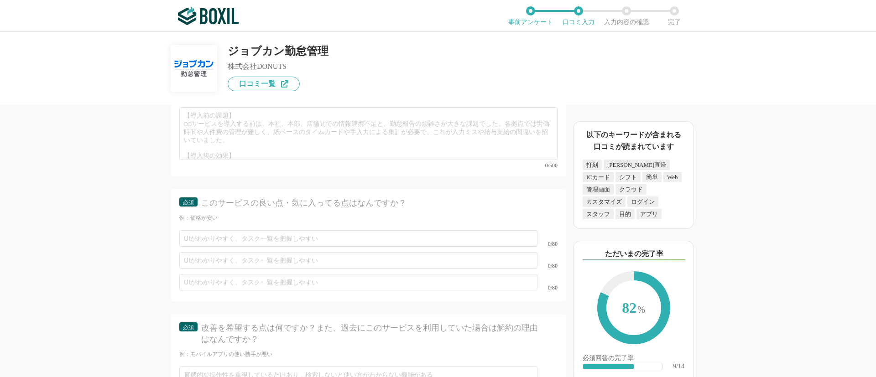
click at [155, 213] on div "勤怠管理システムの機能について（5点満点で評価してください） WEB打刻機能 1 2 3 4 5 利用していない 交通系ICカード打刻機能 1 2 3 4 5…" at bounding box center [337, 241] width 456 height 272
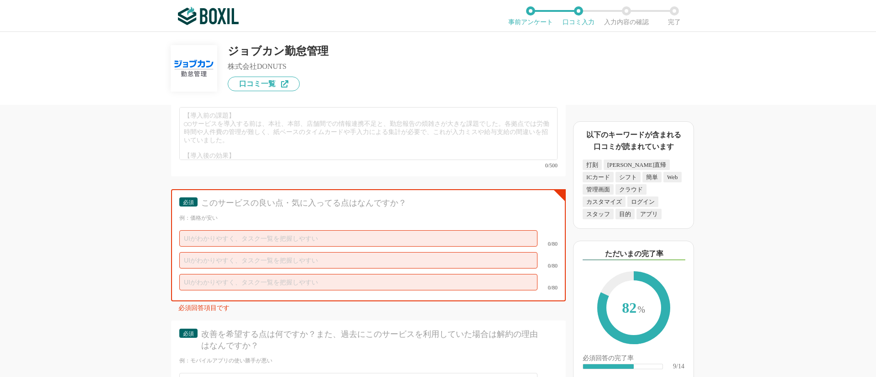
click at [148, 210] on div "勤怠管理システムの機能について（5点満点で評価してください） WEB打刻機能 1 2 3 4 5 利用していない 交通系ICカード打刻機能 1 2 3 4 5…" at bounding box center [337, 241] width 456 height 272
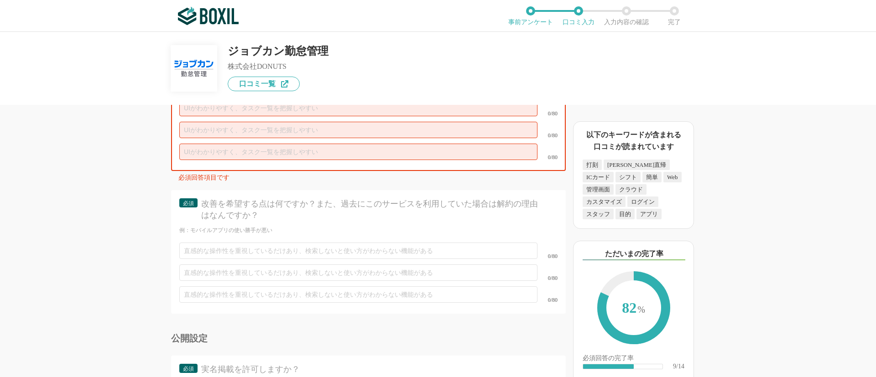
scroll to position [2796, 0]
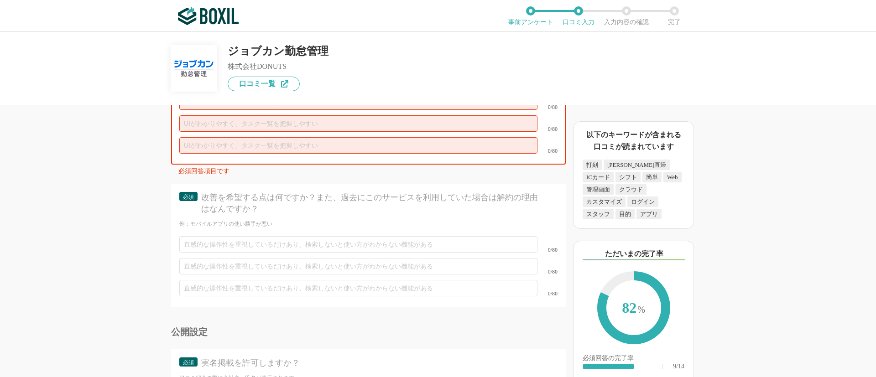
click at [151, 252] on div "勤怠管理システムの機能について（5点満点で評価してください） WEB打刻機能 1 2 3 4 5 利用していない 交通系ICカード打刻機能 1 2 3 4 5…" at bounding box center [337, 241] width 456 height 272
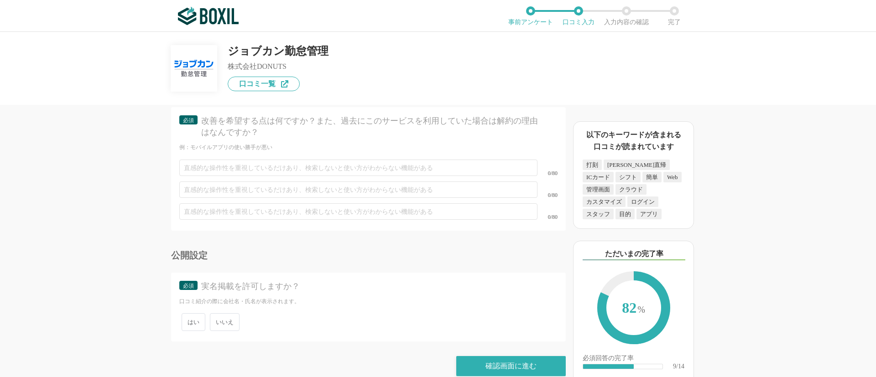
scroll to position [2874, 0]
click at [476, 354] on div "確認画面に進む" at bounding box center [510, 364] width 109 height 20
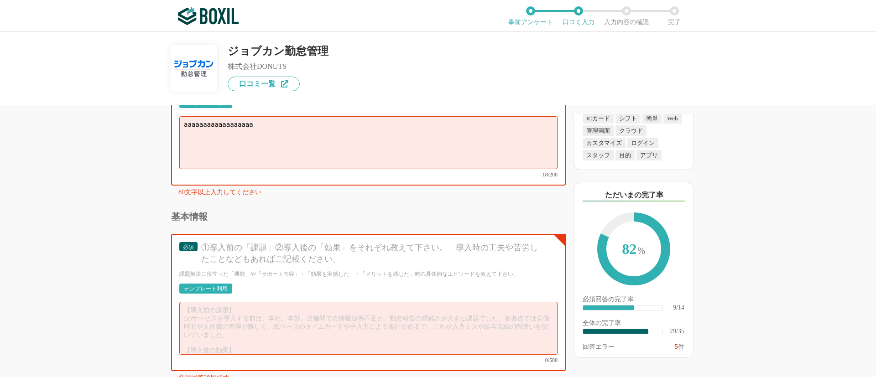
scroll to position [2477, 0]
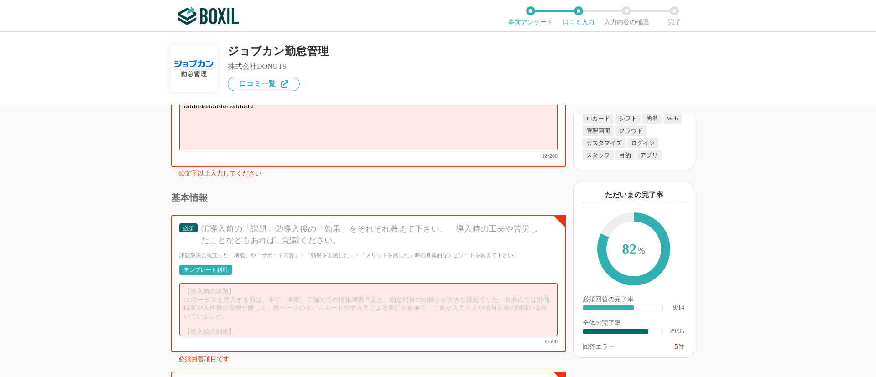
click at [219, 267] on div "テンプレート利用" at bounding box center [206, 269] width 44 height 5
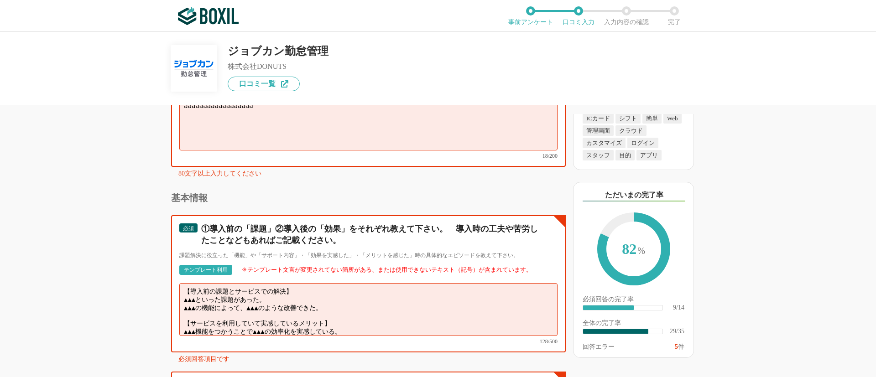
click at [483, 304] on textarea "【導入前の課題とサービスでの解決】 ▲▲▲といった課題があった。 ▲▲▲の機能によって、▲▲▲のような改善できた。 【サービスを利用していて実感しているメリッ…" at bounding box center [368, 309] width 378 height 53
drag, startPoint x: 481, startPoint y: 304, endPoint x: 475, endPoint y: 304, distance: 5.5
click at [480, 304] on textarea "【導入前の課題とサービスでの解決】 ▲▲▲といった課題があった。 ▲▲▲の機能によって、▲▲▲のような改善できた。 【サービスを利用していて実感しているメリッ…" at bounding box center [368, 309] width 378 height 53
click at [475, 304] on textarea "【導入前の課題とサービスでの解決】 ▲▲▲といった課題があった。 ▲▲▲の機能によって、▲▲▲のような改善できた。 【サービスを利用していて実感しているメリッ…" at bounding box center [368, 309] width 378 height 53
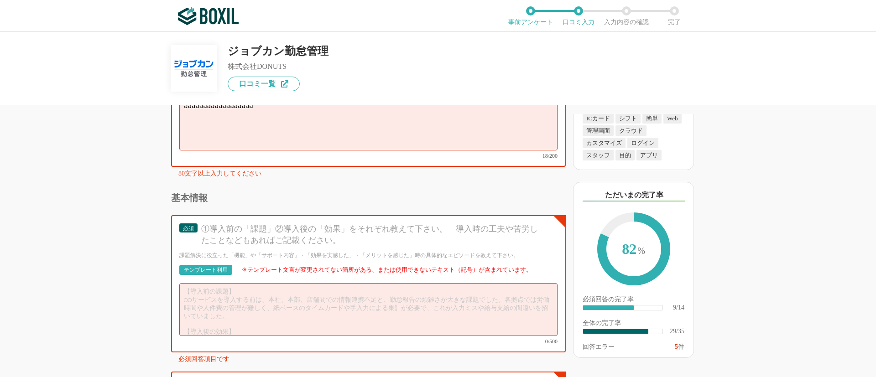
click at [113, 242] on div "勤怠管理システムの機能について（5点満点で評価してください） WEB打刻機能 1 2 3 4 5 利用していない 交通系ICカード打刻機能 1 2 3 4 5…" at bounding box center [337, 241] width 456 height 272
click at [118, 238] on div "勤怠管理システムの機能について（5点満点で評価してください） WEB打刻機能 1 2 3 4 5 利用していない 交通系ICカード打刻機能 1 2 3 4 5…" at bounding box center [337, 241] width 456 height 272
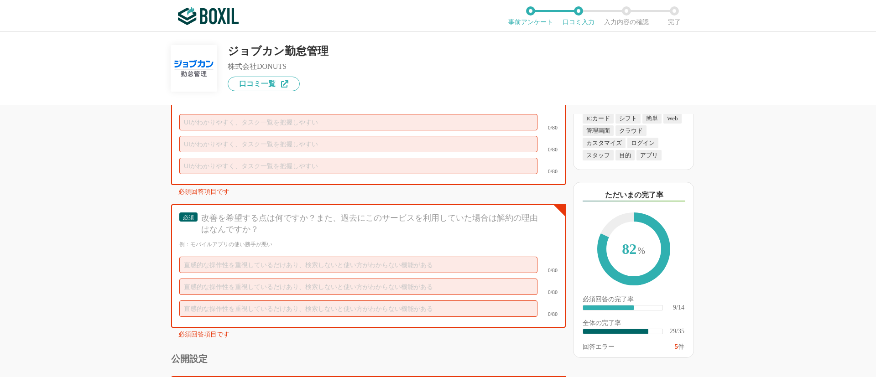
scroll to position [2750, 0]
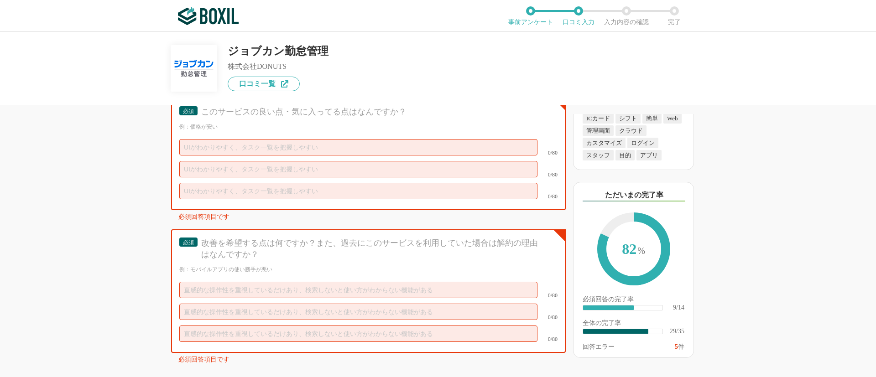
click at [377, 265] on div "必須 改善を希望する点は何ですか？また、過去にこのサービスを利用していた場合は解約の理由はなんですか？ 例：モバイルアプリの使い勝手が悪い 0/80 0/80…" at bounding box center [368, 291] width 395 height 124
click at [378, 282] on input "text" at bounding box center [358, 290] width 358 height 16
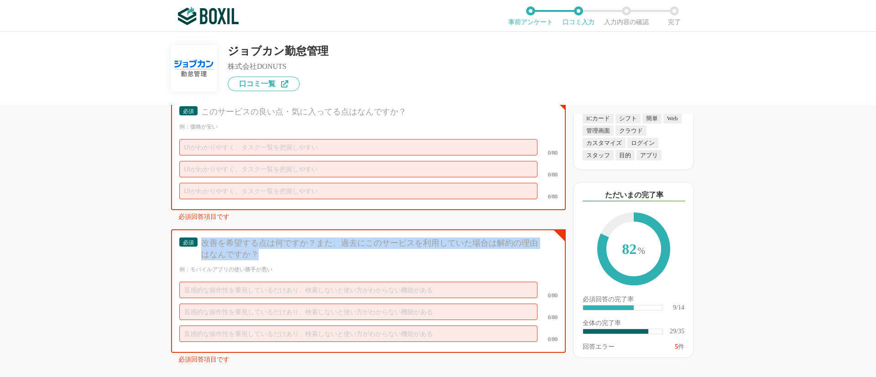
drag, startPoint x: 206, startPoint y: 232, endPoint x: 287, endPoint y: 254, distance: 84.4
click at [289, 244] on div "改善を希望する点は何ですか？また、過去にこのサービスを利用していた場合は解約の理由はなんですか？" at bounding box center [371, 249] width 340 height 23
copy div "改善を希望する点は何ですか？また、過去にこのサービスを利用していた場合は解約の理由はなんですか？"
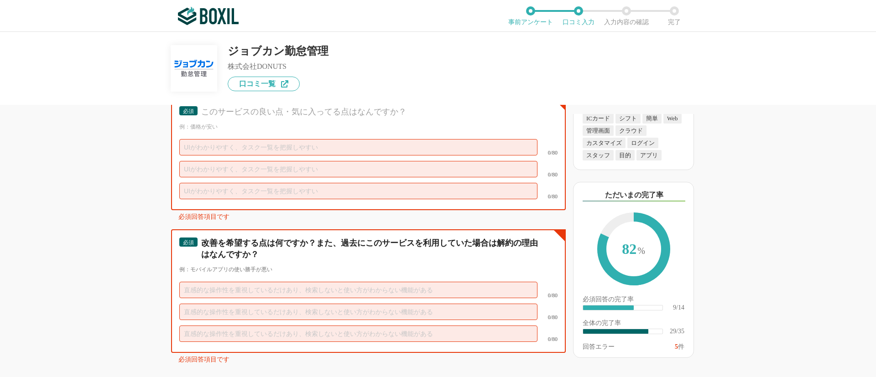
click at [291, 282] on input "text" at bounding box center [358, 290] width 358 height 16
paste input "改善を希望する点は何ですか？また、過去にこのサービスを利用していた場合は解約の理由はなんですか？"
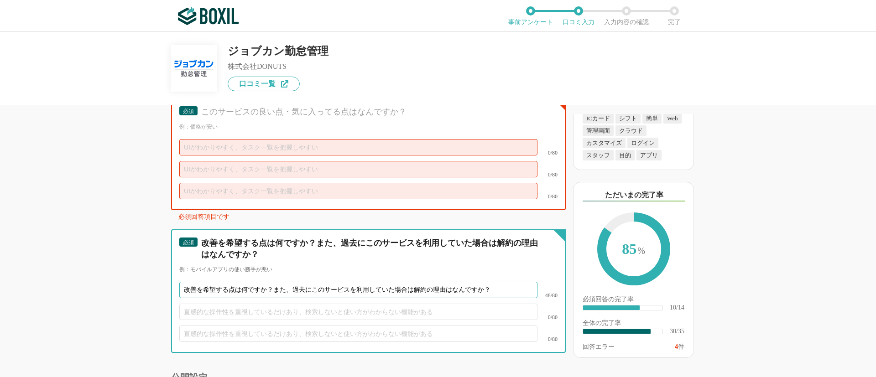
type input "改善を希望する点は何ですか？また、過去にこのサービスを利用していた場合は解約の理由はなんですか？"
click at [299, 304] on input "text" at bounding box center [358, 312] width 358 height 16
paste input "改善を希望する点は何ですか？また、過去にこのサービスを利用していた場合は解約の理由はなんですか？"
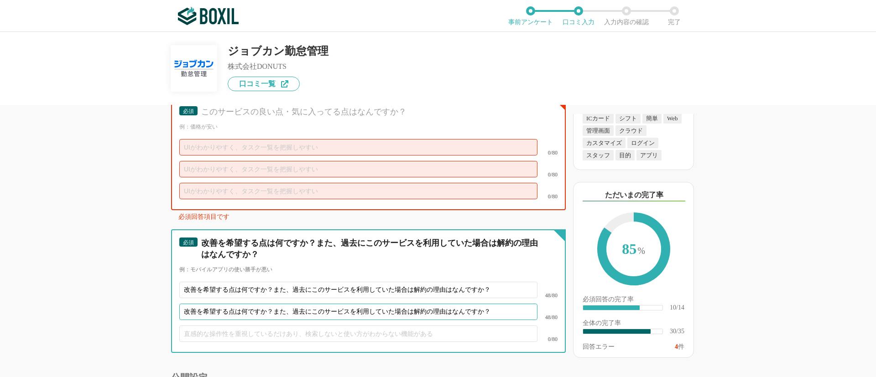
type input "改善を希望する点は何ですか？また、過去にこのサービスを利用していた場合は解約の理由はなんですか？"
drag, startPoint x: 300, startPoint y: 325, endPoint x: 299, endPoint y: 302, distance: 22.4
click at [300, 326] on input "text" at bounding box center [358, 334] width 358 height 16
paste input "改善を希望する点は何ですか？また、過去にこのサービスを利用していた場合は解約の理由はなんですか？"
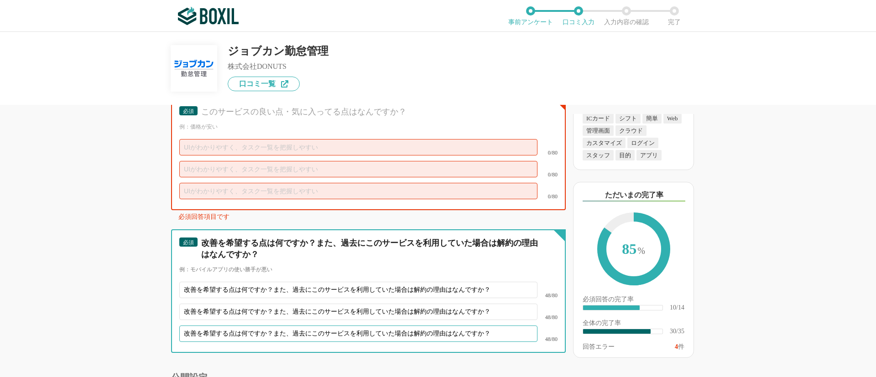
type input "改善を希望する点は何ですか？また、過去にこのサービスを利用していた場合は解約の理由はなんですか？"
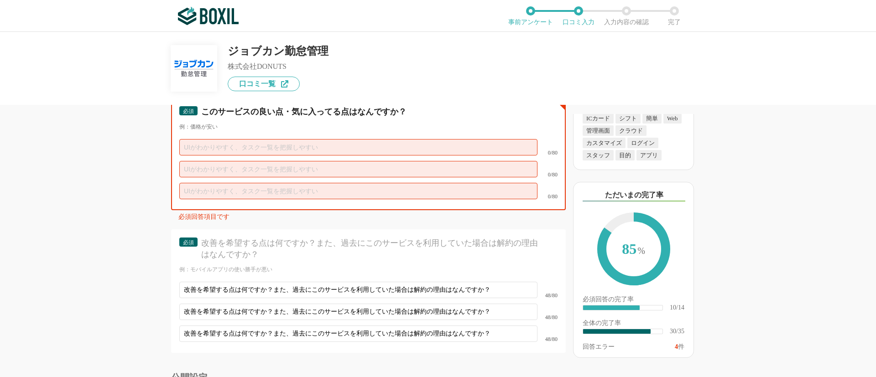
click at [296, 183] on input "text" at bounding box center [358, 191] width 358 height 16
paste input "改善を希望する点は何ですか？また、過去にこのサービスを利用していた場合は解約の理由はなんですか？"
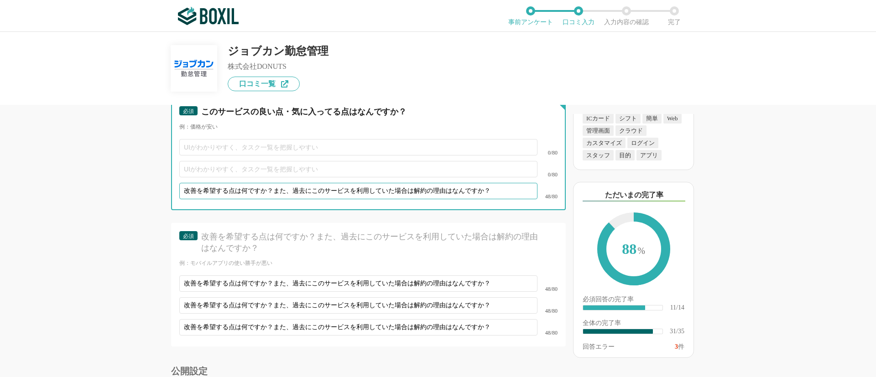
type input "改善を希望する点は何ですか？また、過去にこのサービスを利用していた場合は解約の理由はなんですか？"
click at [302, 161] on input "text" at bounding box center [358, 169] width 358 height 16
paste input "改善を希望する点は何ですか？また、過去にこのサービスを利用していた場合は解約の理由はなんですか？"
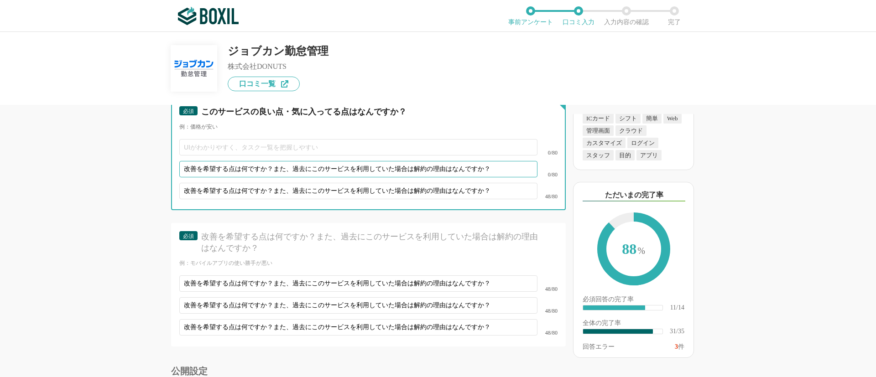
type input "改善を希望する点は何ですか？また、過去にこのサービスを利用していた場合は解約の理由はなんですか？"
click at [304, 139] on input "text" at bounding box center [358, 147] width 358 height 16
paste input "改善を希望する点は何ですか？また、過去にこのサービスを利用していた場合は解約の理由はなんですか？"
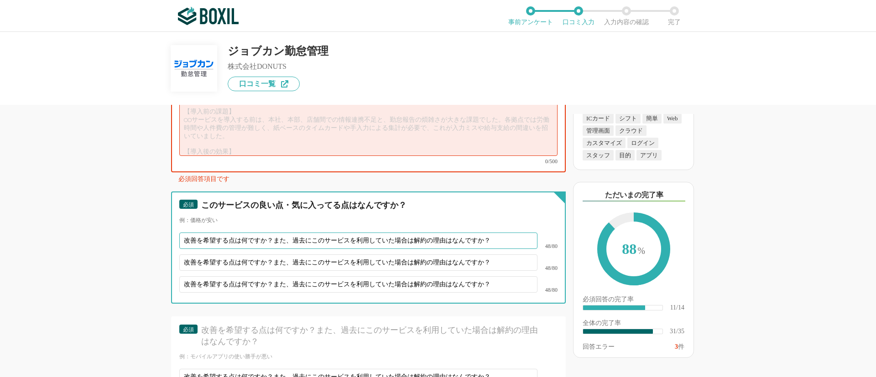
scroll to position [2545, 0]
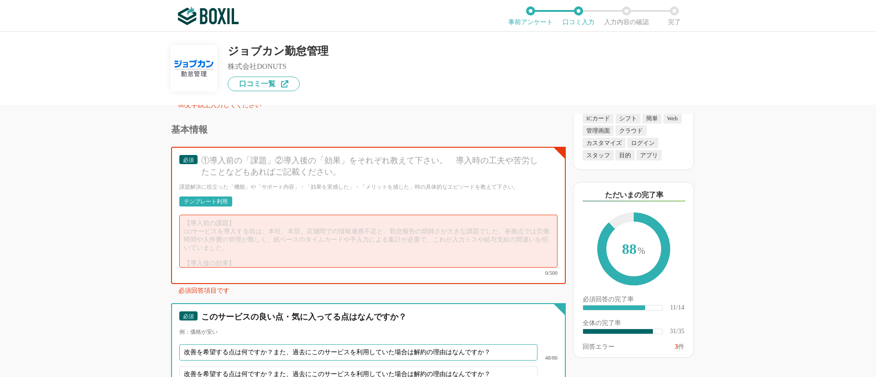
type input "改善を希望する点は何ですか？また、過去にこのサービスを利用していた場合は解約の理由はなんですか？"
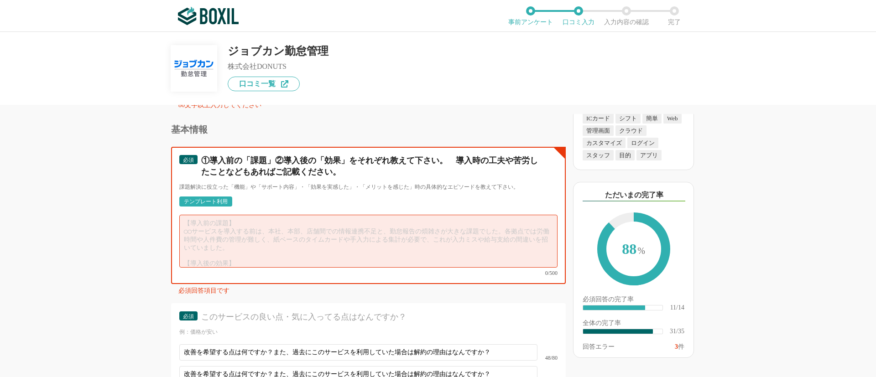
click at [296, 240] on textarea at bounding box center [368, 241] width 378 height 53
paste textarea "改善を希望する点は何ですか？また、過去にこのサービスを利用していた場合は解約の理由はなんですか？"
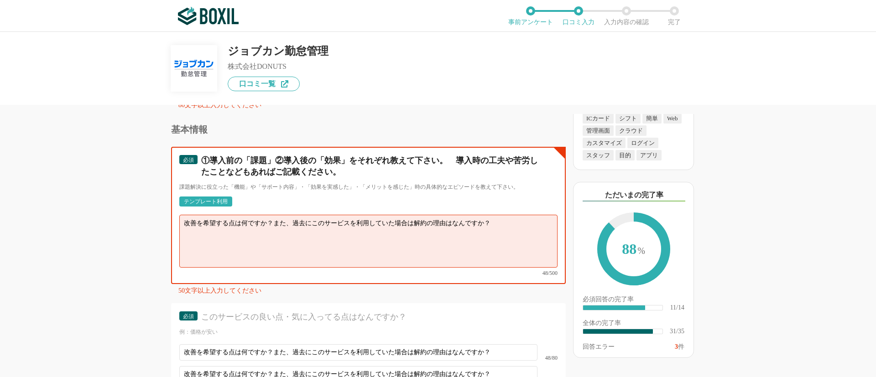
paste textarea "改善を希望する点は何ですか？また、過去にこのサービスを利用していた場合は解約の理由はなんですか？"
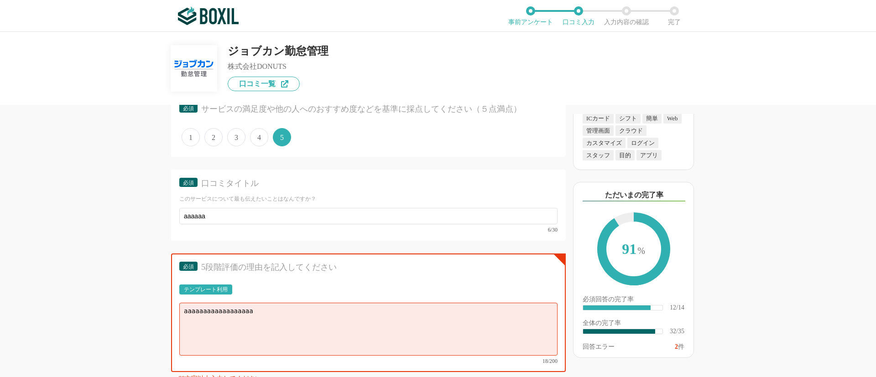
type textarea "改善を希望する点は何ですか？また、過去にこのサービスを利用していた場合は解約の理由はなんですか？改善を希望する点は何ですか？また、過去にこのサービスを利用して…"
click at [332, 323] on textarea "aaaaaaaaaaaaaaaaaa" at bounding box center [368, 329] width 378 height 53
paste textarea "改善を希望する点は何ですか？また、過去にこのサービスを利用していた場合は解約の理由はなんですか？"
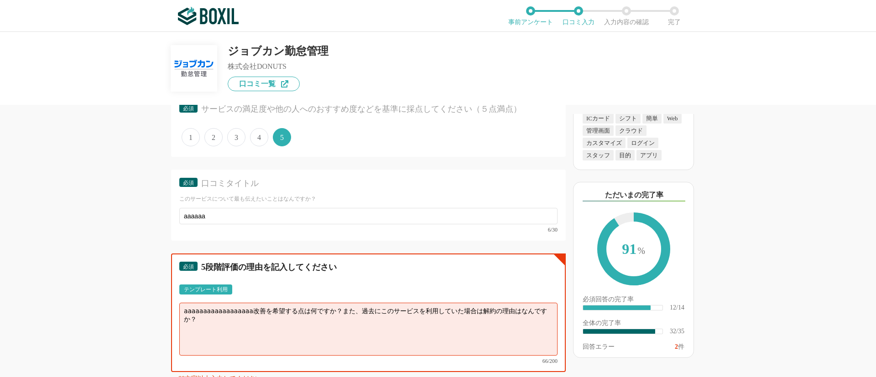
paste textarea "改善を希望する点は何ですか？また、過去にこのサービスを利用していた場合は解約の理由はなんですか？"
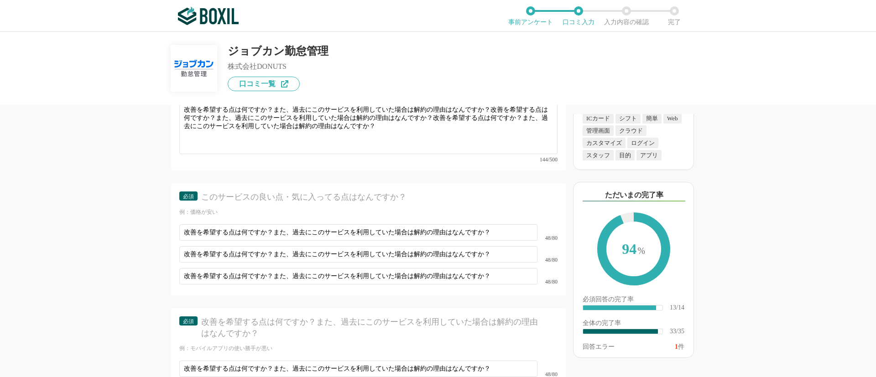
scroll to position [2862, 0]
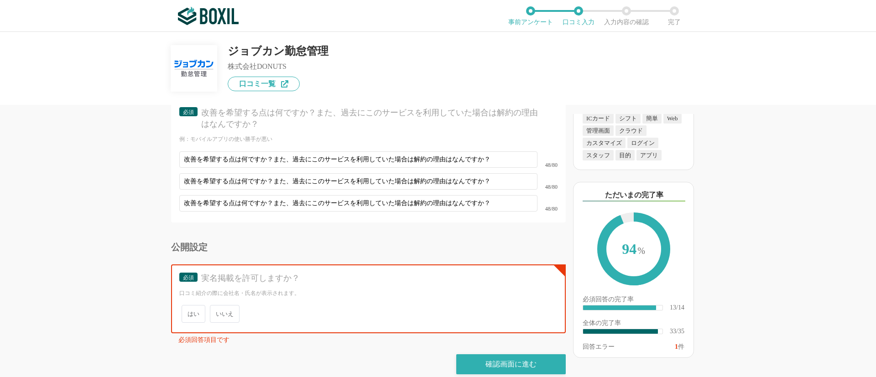
type textarea "aaaaaaaaaaaaaaaaaa改善を希望する点は何ですか？また、過去にこのサービスを利用していた場合は解約の理由はなんですか？改善を希望する点は何ですか…"
click at [324, 273] on div "実名掲載を許可しますか？" at bounding box center [371, 278] width 340 height 11
drag, startPoint x: 219, startPoint y: 302, endPoint x: 253, endPoint y: 301, distance: 33.8
click at [219, 305] on span "いいえ" at bounding box center [225, 314] width 30 height 18
click at [218, 307] on input "いいえ" at bounding box center [215, 310] width 6 height 6
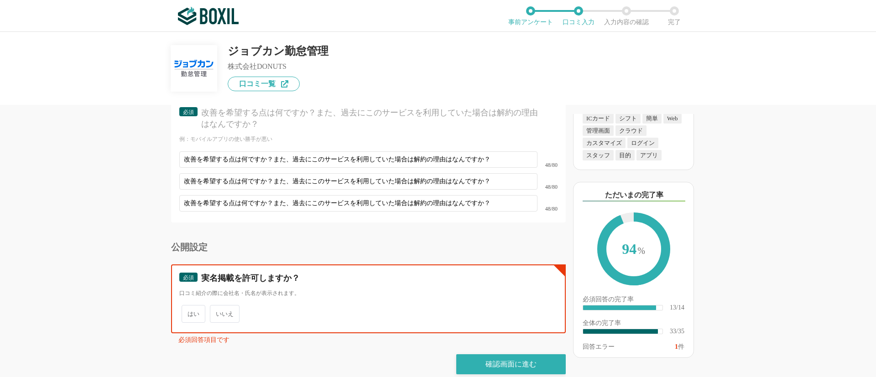
radio input "true"
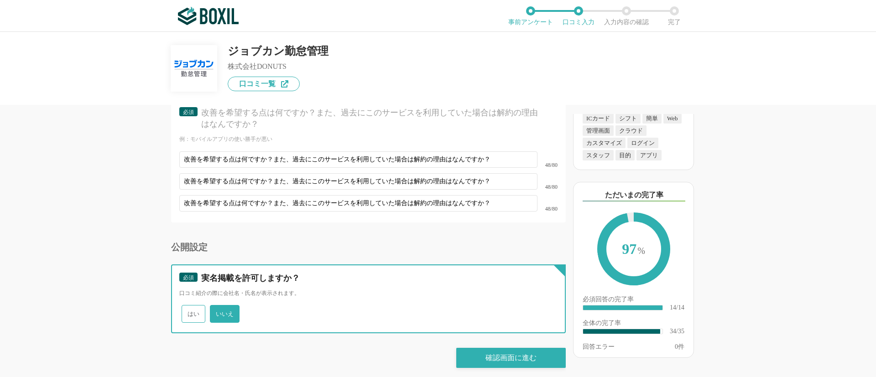
scroll to position [2855, 0]
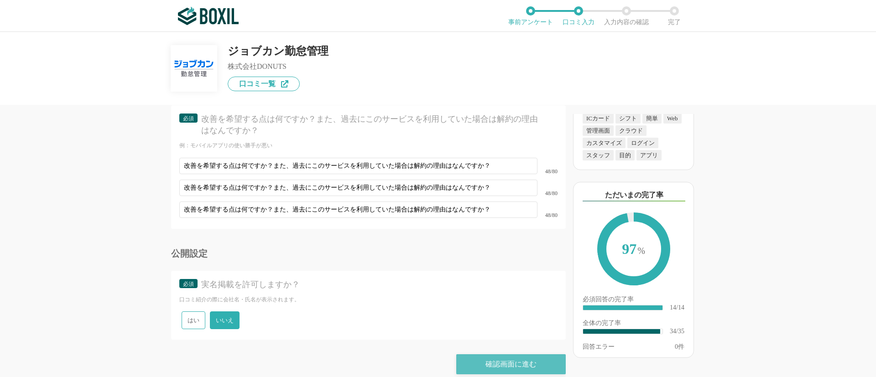
click at [475, 354] on div "確認画面に進む" at bounding box center [510, 364] width 109 height 20
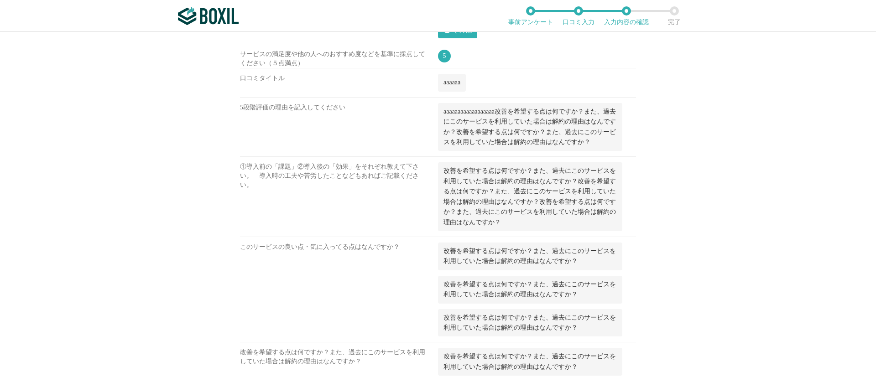
scroll to position [1217, 0]
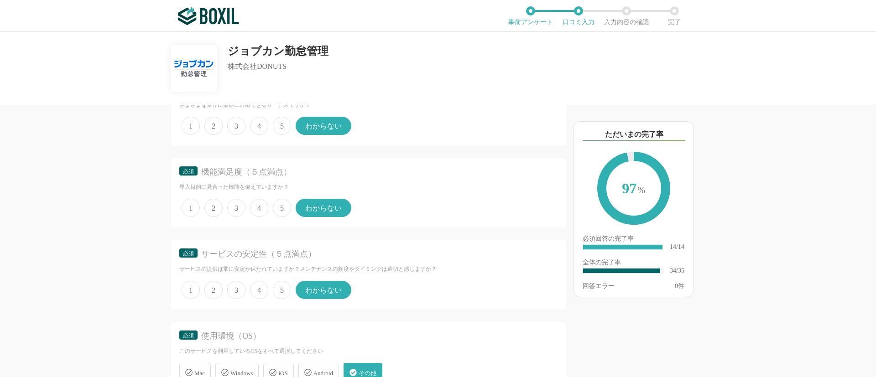
scroll to position [2189, 0]
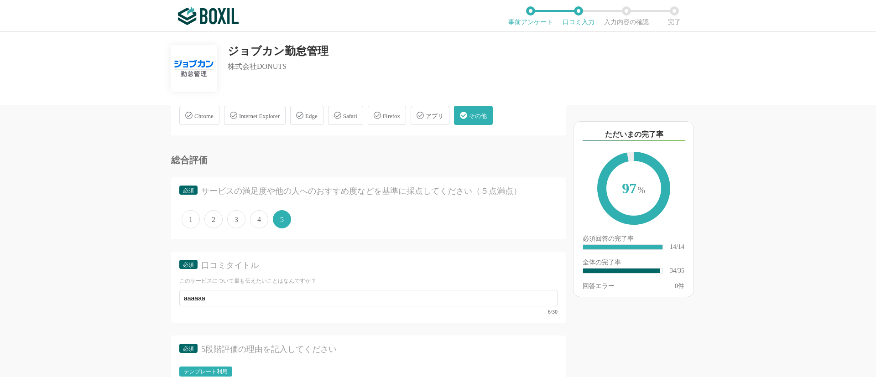
click at [819, 119] on div "勤怠管理システムの機能について（5点満点で評価してください） WEB打刻機能 1 2 3 4 5 利用していない 交通系ICカード打刻機能 1 2 3 4 5…" at bounding box center [438, 204] width 876 height 345
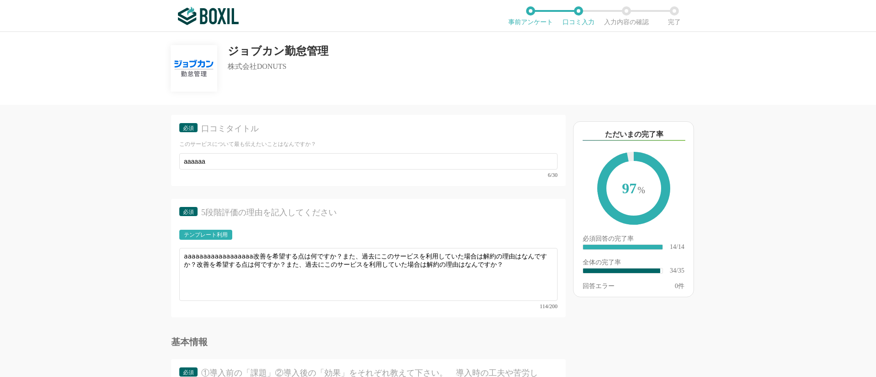
click at [119, 155] on div "勤怠管理システムの機能について（5点満点で評価してください） WEB打刻機能 1 2 3 4 5 利用していない 交通系ICカード打刻機能 1 2 3 4 5…" at bounding box center [337, 241] width 456 height 272
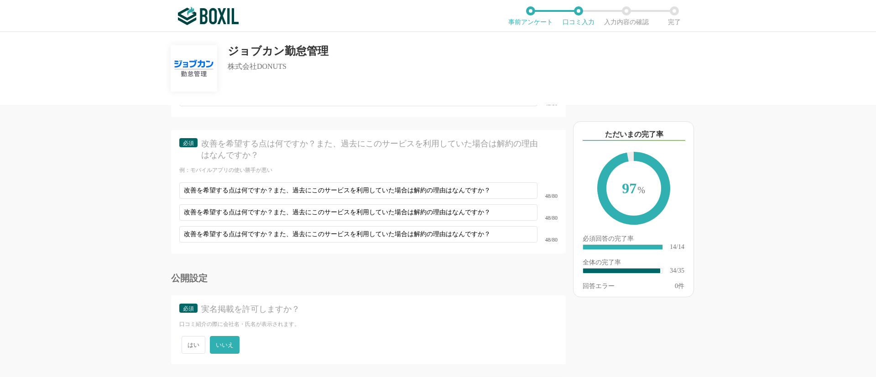
scroll to position [2855, 0]
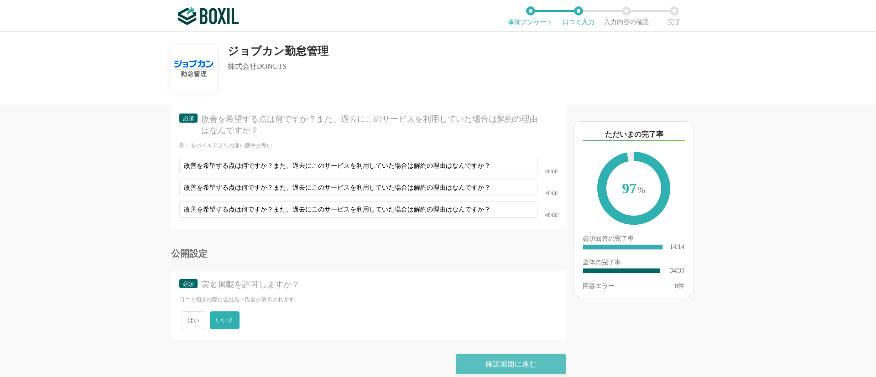
click at [503, 362] on div "確認画面に進む" at bounding box center [510, 364] width 109 height 20
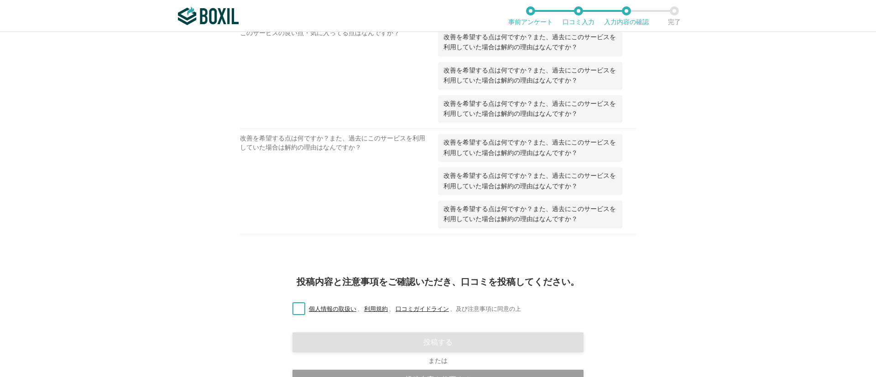
scroll to position [1217, 0]
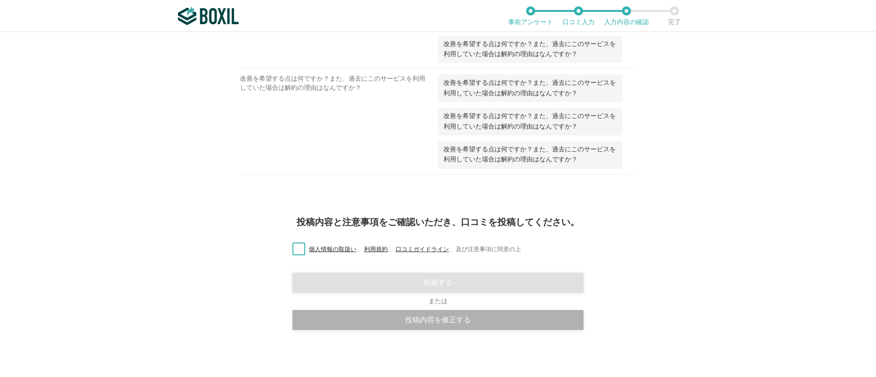
click at [438, 323] on div "投稿内容を修正する" at bounding box center [437, 320] width 291 height 20
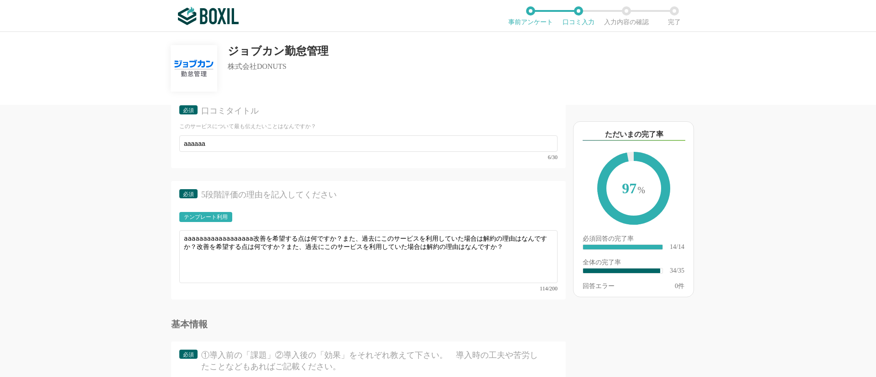
scroll to position [2326, 0]
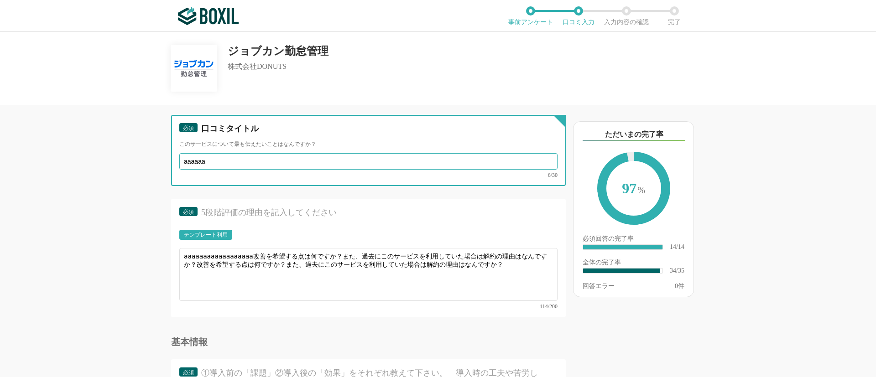
click at [247, 163] on input "aaaaaa" at bounding box center [368, 161] width 378 height 16
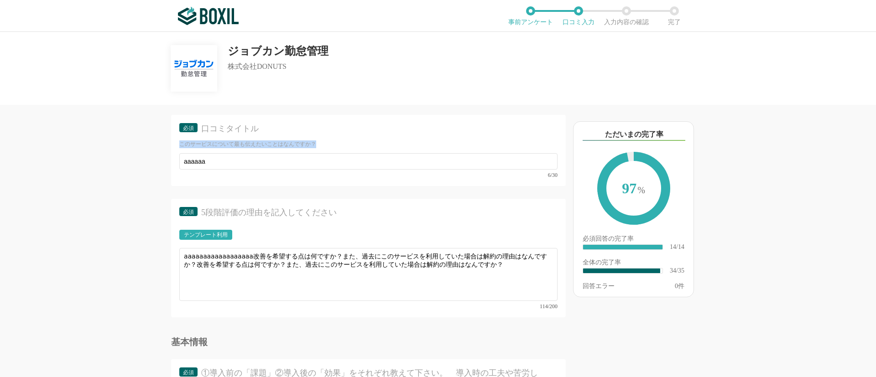
drag, startPoint x: 181, startPoint y: 147, endPoint x: 348, endPoint y: 146, distance: 166.9
click at [348, 146] on div "このサービスについて最も伝えたいことはなんですか？" at bounding box center [368, 144] width 378 height 8
copy div "このサービスについて最も伝えたいことはなんですか？"
